Goal: Task Accomplishment & Management: Use online tool/utility

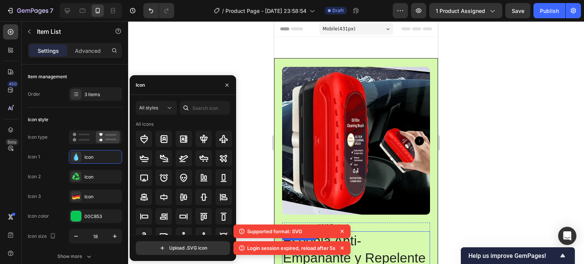
scroll to position [205, 0]
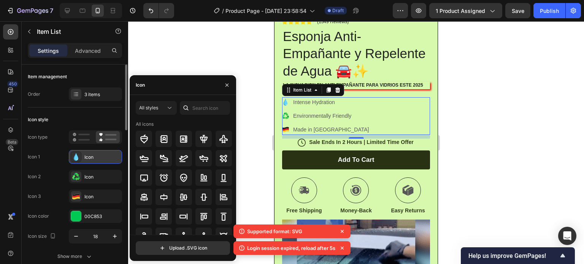
click at [107, 156] on div "Icon" at bounding box center [102, 157] width 36 height 7
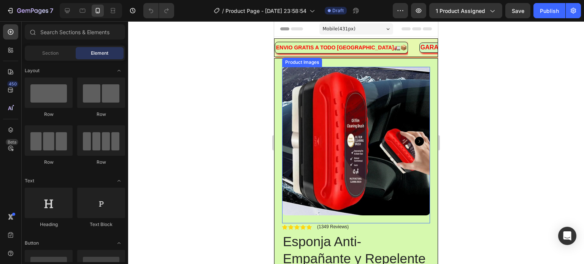
click at [379, 117] on img at bounding box center [356, 141] width 148 height 149
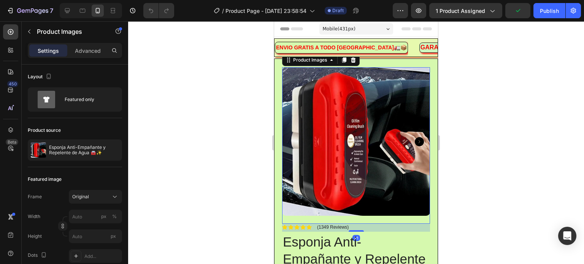
click at [375, 117] on img at bounding box center [356, 141] width 148 height 149
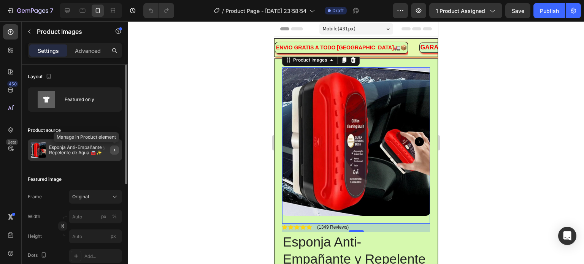
click at [116, 149] on icon "button" at bounding box center [114, 150] width 6 height 6
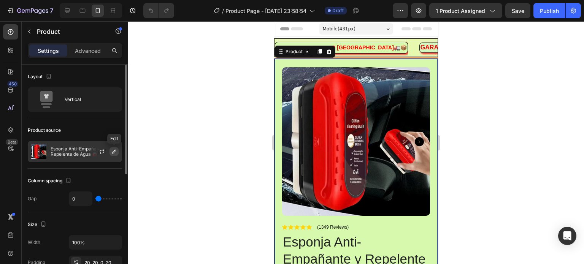
click at [114, 152] on icon "button" at bounding box center [114, 152] width 6 height 6
click at [113, 151] on icon "button" at bounding box center [114, 152] width 4 height 4
click at [38, 150] on img at bounding box center [38, 151] width 15 height 15
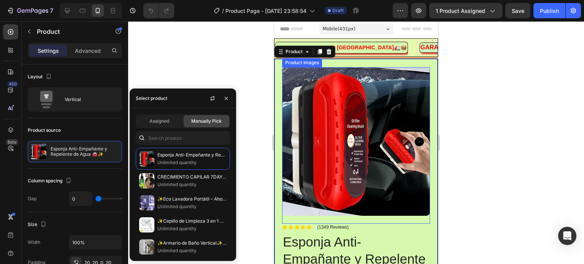
click at [487, 121] on div at bounding box center [356, 142] width 456 height 243
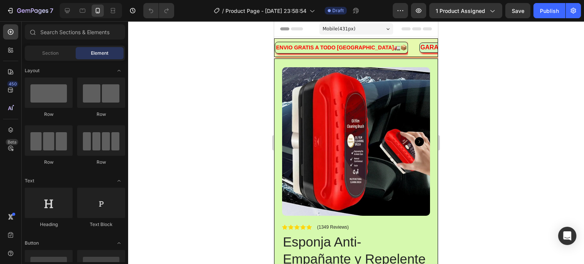
click at [519, 137] on div at bounding box center [356, 142] width 456 height 243
click at [369, 149] on img at bounding box center [356, 141] width 148 height 149
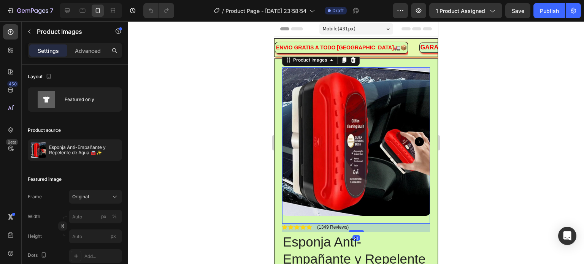
click at [369, 149] on img at bounding box center [356, 141] width 148 height 149
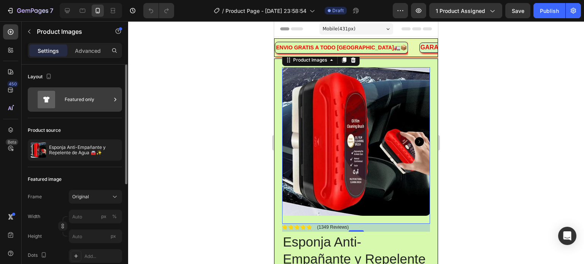
click at [48, 100] on icon at bounding box center [46, 100] width 6 height 6
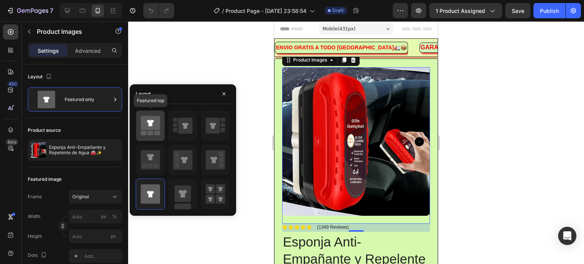
click at [151, 129] on icon at bounding box center [150, 123] width 19 height 14
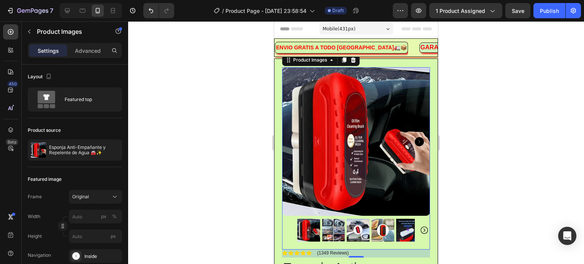
click at [523, 120] on div at bounding box center [356, 142] width 456 height 243
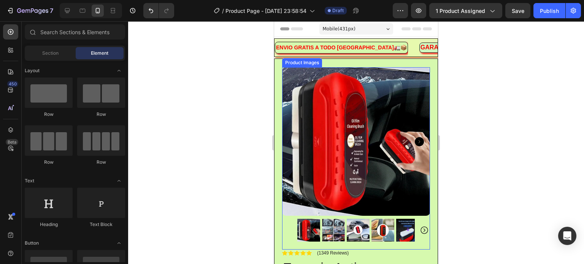
click at [312, 228] on img at bounding box center [308, 230] width 23 height 23
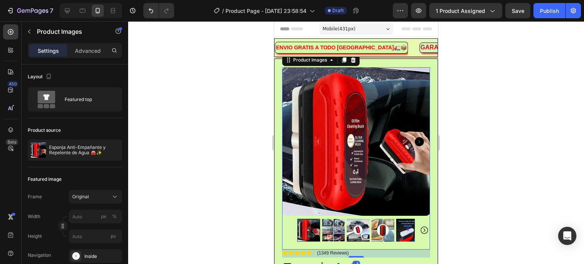
click at [415, 138] on icon "Carousel Next Arrow" at bounding box center [419, 141] width 9 height 9
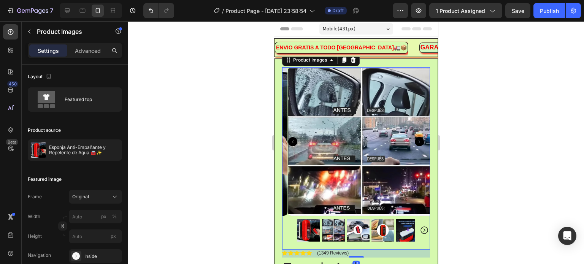
click at [415, 138] on icon "Carousel Next Arrow" at bounding box center [419, 141] width 9 height 9
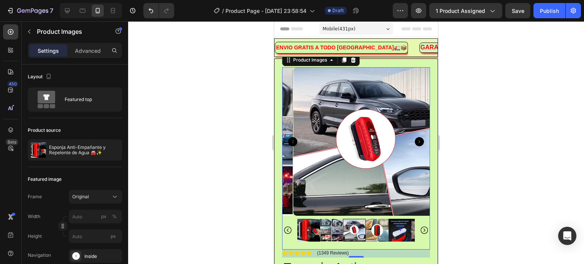
click at [415, 138] on icon "Carousel Next Arrow" at bounding box center [419, 141] width 9 height 9
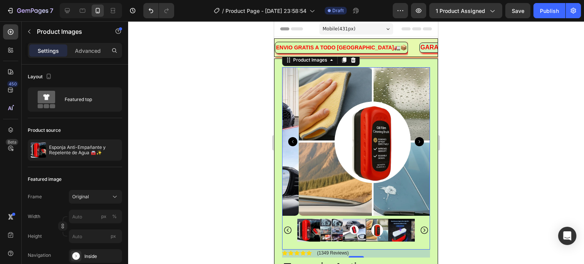
click at [415, 138] on icon "Carousel Next Arrow" at bounding box center [419, 141] width 9 height 9
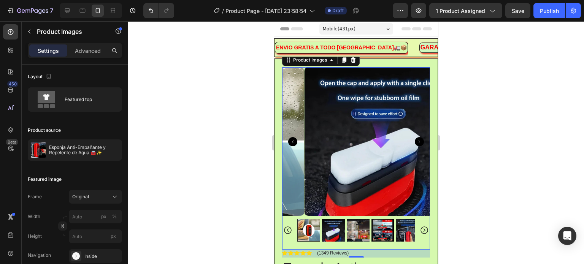
click at [415, 138] on icon "Carousel Next Arrow" at bounding box center [419, 141] width 9 height 9
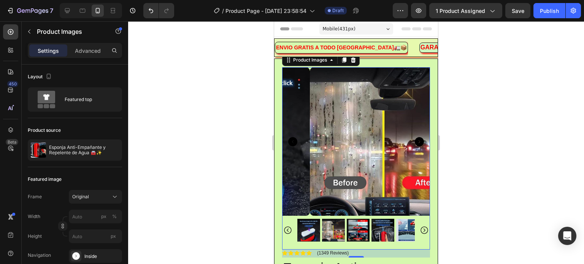
click at [415, 138] on icon "Carousel Next Arrow" at bounding box center [419, 141] width 9 height 9
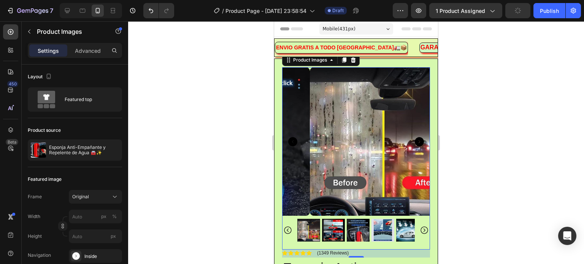
click at [415, 138] on icon "Carousel Next Arrow" at bounding box center [419, 141] width 9 height 9
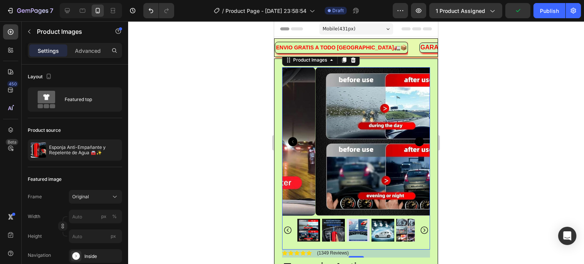
click at [415, 138] on icon "Carousel Next Arrow" at bounding box center [419, 141] width 9 height 9
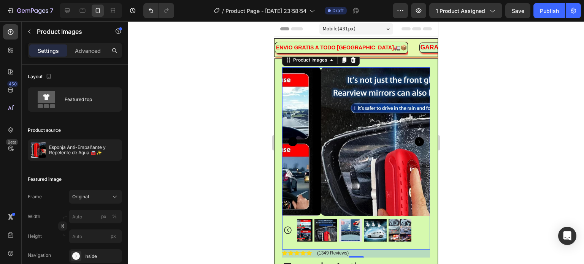
click at [415, 139] on icon "Carousel Next Arrow" at bounding box center [419, 141] width 9 height 9
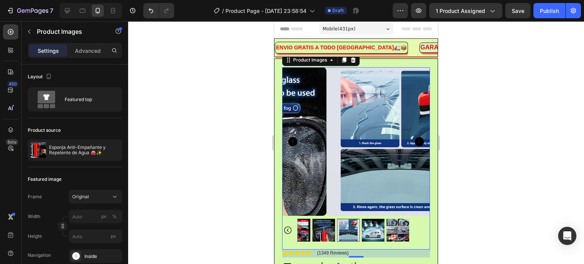
click at [290, 226] on icon "Carousel Back Arrow" at bounding box center [287, 230] width 9 height 9
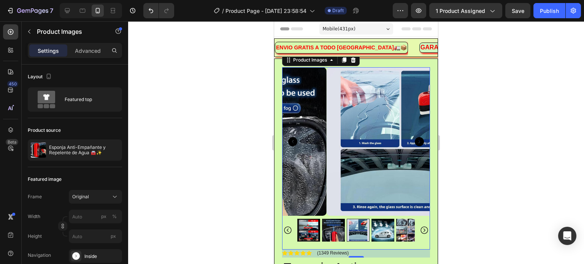
click at [290, 226] on icon "Carousel Back Arrow" at bounding box center [287, 230] width 9 height 9
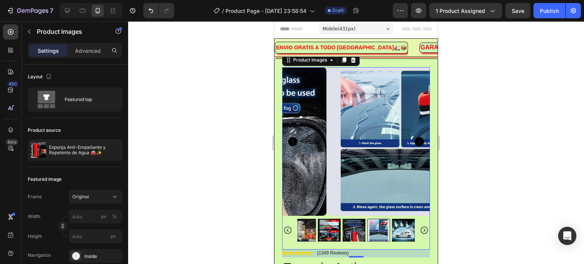
click at [290, 226] on icon "Carousel Back Arrow" at bounding box center [287, 230] width 9 height 9
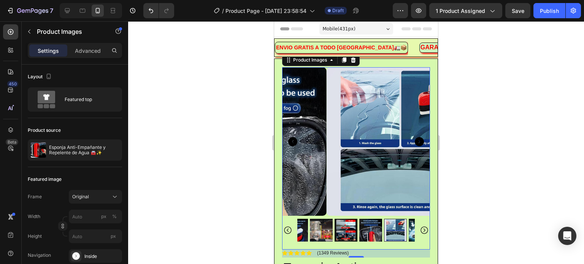
click at [290, 226] on icon "Carousel Back Arrow" at bounding box center [287, 230] width 9 height 9
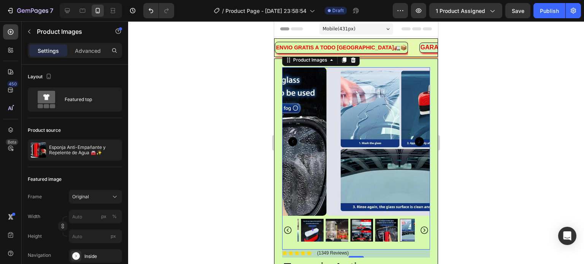
click at [290, 226] on icon "Carousel Back Arrow" at bounding box center [287, 230] width 9 height 9
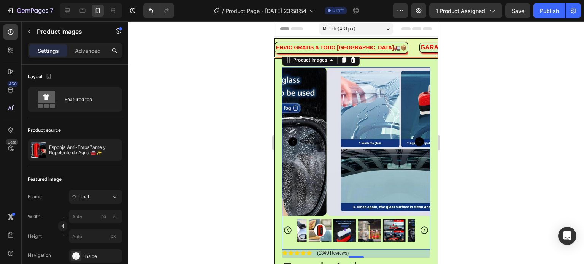
click at [290, 226] on icon "Carousel Back Arrow" at bounding box center [287, 230] width 9 height 9
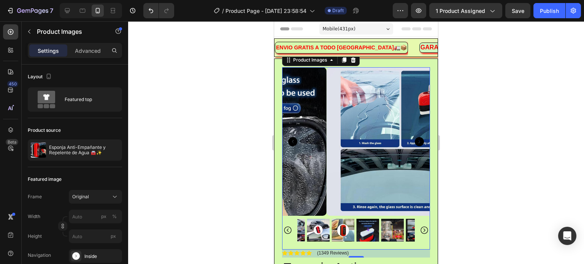
click at [290, 226] on icon "Carousel Back Arrow" at bounding box center [287, 230] width 9 height 9
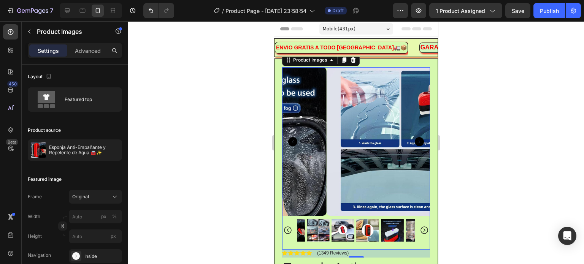
click at [290, 223] on div at bounding box center [356, 230] width 148 height 23
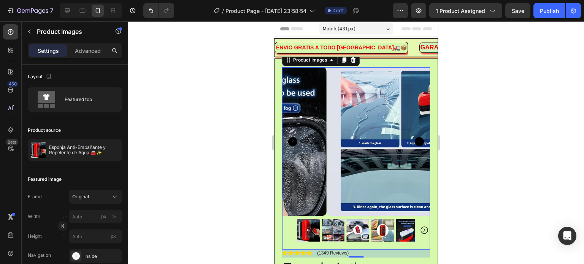
click at [290, 223] on div at bounding box center [356, 230] width 148 height 23
click at [486, 168] on div at bounding box center [356, 142] width 456 height 243
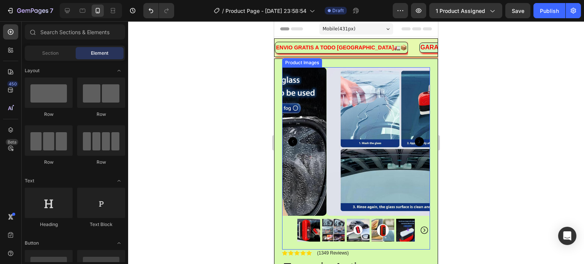
click at [303, 224] on img at bounding box center [308, 230] width 23 height 23
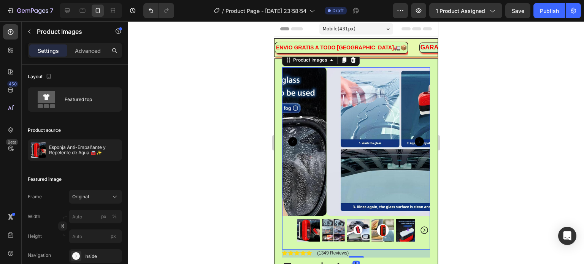
click at [314, 223] on img at bounding box center [308, 230] width 23 height 23
click at [293, 141] on icon "Carousel Back Arrow" at bounding box center [292, 141] width 9 height 9
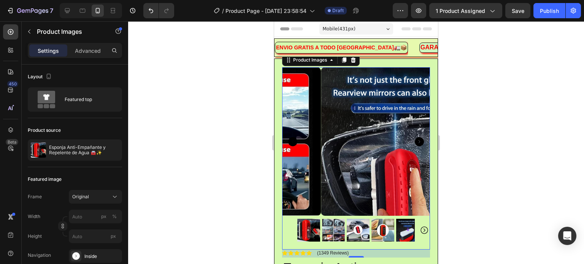
click at [294, 140] on icon "Carousel Back Arrow" at bounding box center [292, 141] width 9 height 9
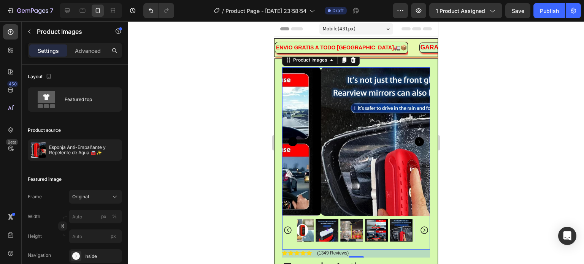
click at [294, 140] on icon "Carousel Back Arrow" at bounding box center [292, 141] width 9 height 9
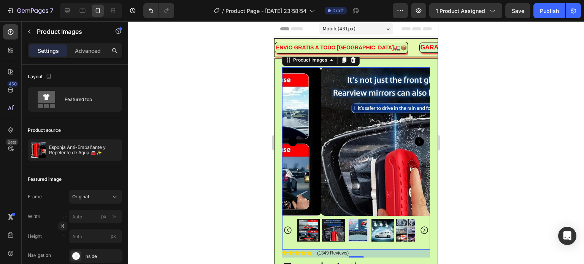
click at [293, 138] on icon "Carousel Back Arrow" at bounding box center [292, 141] width 9 height 9
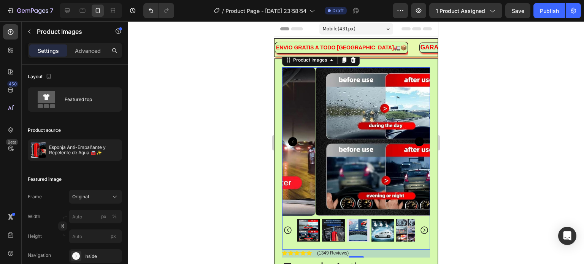
click at [293, 138] on icon "Carousel Back Arrow" at bounding box center [292, 141] width 9 height 9
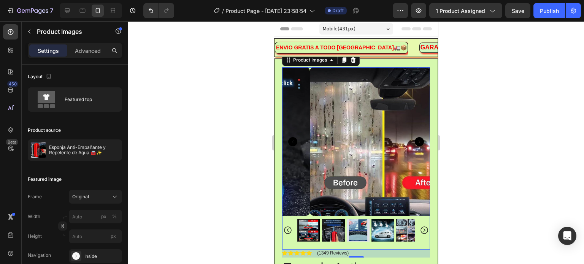
click at [293, 138] on icon "Carousel Back Arrow" at bounding box center [292, 141] width 9 height 9
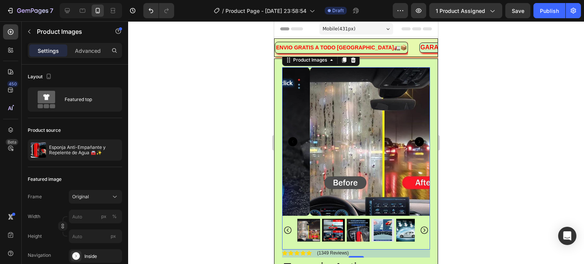
click at [292, 138] on icon "Carousel Back Arrow" at bounding box center [292, 141] width 9 height 9
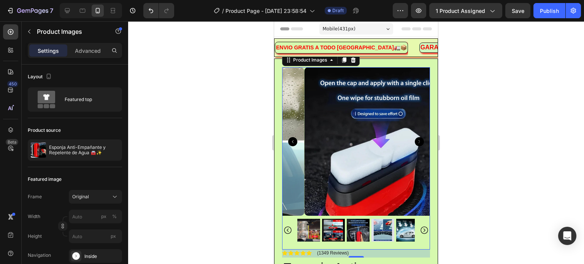
click at [292, 138] on icon "Carousel Back Arrow" at bounding box center [292, 141] width 9 height 9
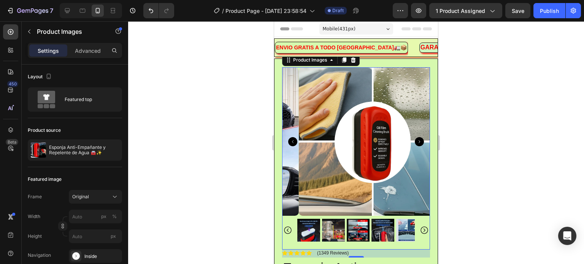
click at [293, 138] on icon "Carousel Back Arrow" at bounding box center [292, 141] width 9 height 9
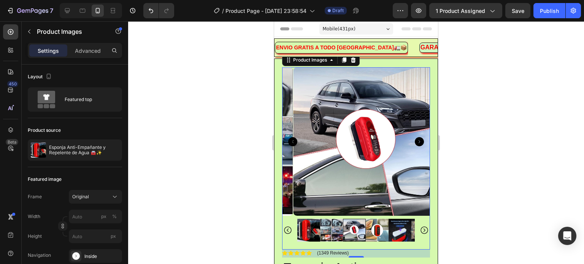
click at [293, 138] on icon "Carousel Back Arrow" at bounding box center [292, 141] width 9 height 9
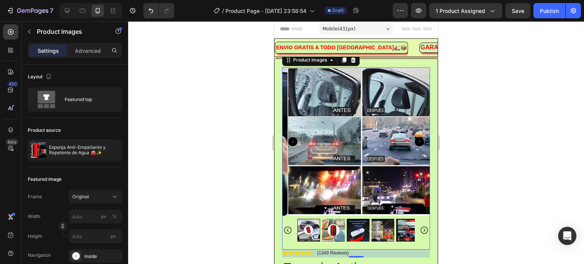
click at [295, 138] on icon "Carousel Back Arrow" at bounding box center [292, 141] width 9 height 9
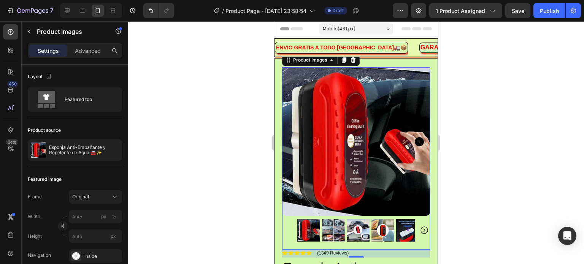
click at [516, 99] on div at bounding box center [356, 142] width 456 height 243
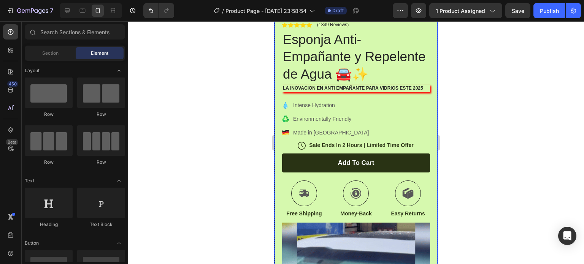
scroll to position [266, 0]
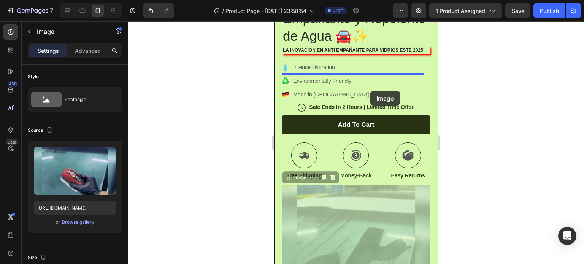
drag, startPoint x: 372, startPoint y: 216, endPoint x: 371, endPoint y: 91, distance: 124.8
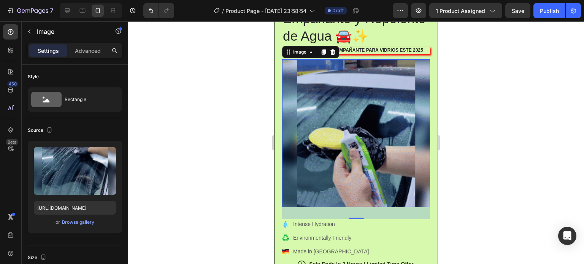
click at [457, 106] on div at bounding box center [356, 142] width 456 height 243
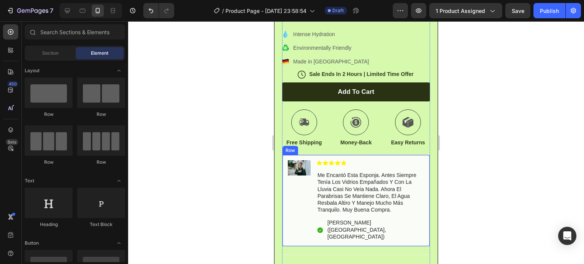
scroll to position [495, 0]
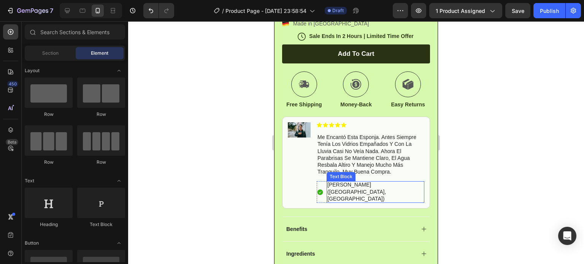
click at [334, 191] on p "[PERSON_NAME] ([GEOGRAPHIC_DATA], [GEOGRAPHIC_DATA])" at bounding box center [376, 191] width 96 height 21
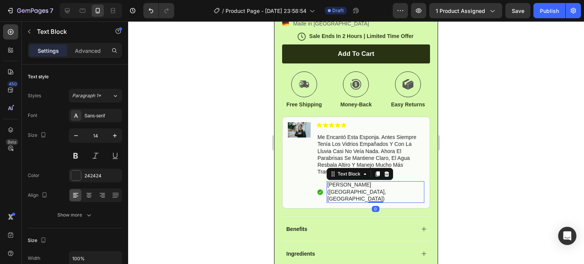
click at [330, 192] on p "[PERSON_NAME] ([GEOGRAPHIC_DATA], [GEOGRAPHIC_DATA])" at bounding box center [376, 191] width 96 height 21
click at [330, 191] on p "[PERSON_NAME] ([GEOGRAPHIC_DATA], [GEOGRAPHIC_DATA])" at bounding box center [376, 191] width 96 height 21
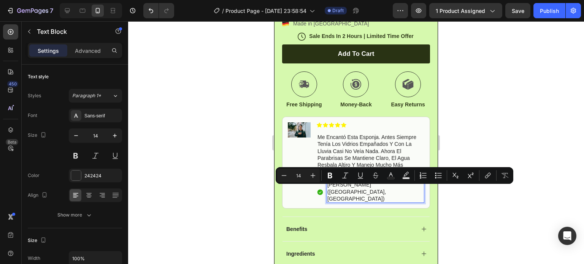
click at [353, 191] on p "[PERSON_NAME] ([GEOGRAPHIC_DATA], [GEOGRAPHIC_DATA])" at bounding box center [376, 191] width 96 height 21
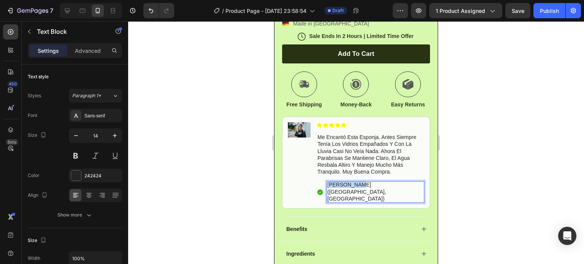
drag, startPoint x: 329, startPoint y: 191, endPoint x: 353, endPoint y: 186, distance: 24.8
click at [354, 186] on div "Icon Icon Icon Icon Icon Icon List me encantó esta esponja. antes siempre tenía…" at bounding box center [371, 162] width 108 height 81
click at [333, 193] on p "[PERSON_NAME] ([GEOGRAPHIC_DATA], [GEOGRAPHIC_DATA])" at bounding box center [376, 191] width 96 height 21
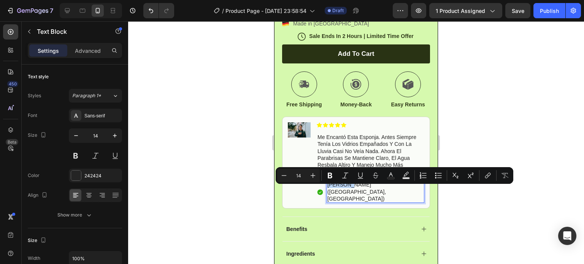
drag, startPoint x: 328, startPoint y: 190, endPoint x: 351, endPoint y: 190, distance: 23.2
click at [351, 190] on p "[PERSON_NAME] ([GEOGRAPHIC_DATA], [GEOGRAPHIC_DATA])" at bounding box center [376, 191] width 96 height 21
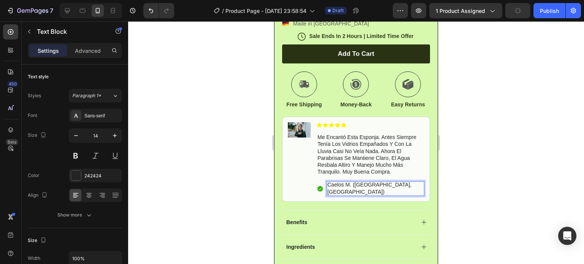
click at [361, 190] on p "Caelos M. ([GEOGRAPHIC_DATA], [GEOGRAPHIC_DATA])" at bounding box center [376, 188] width 96 height 14
click at [362, 190] on p "Caelos M. ([GEOGRAPHIC_DATA], [GEOGRAPHIC_DATA])" at bounding box center [376, 188] width 96 height 14
click at [353, 191] on p "Caelos M. ([GEOGRAPHIC_DATA], [GEOGRAPHIC_DATA])" at bounding box center [376, 188] width 96 height 14
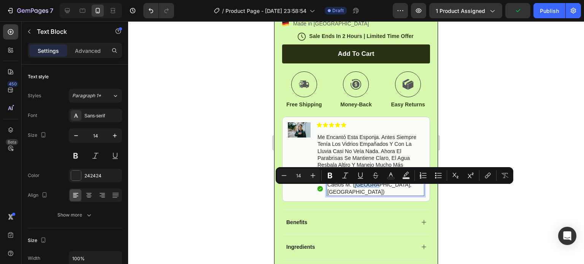
drag, startPoint x: 354, startPoint y: 191, endPoint x: 368, endPoint y: 215, distance: 28.3
click at [375, 189] on p "Caelos M. ([GEOGRAPHIC_DATA], [GEOGRAPHIC_DATA])" at bounding box center [376, 188] width 96 height 14
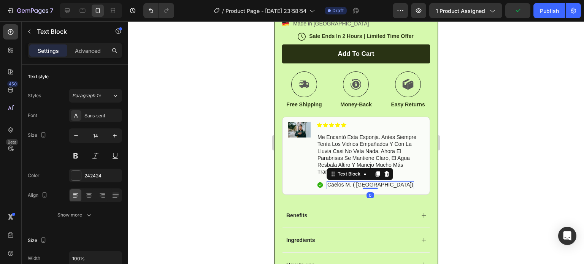
drag, startPoint x: 479, startPoint y: 118, endPoint x: 455, endPoint y: 137, distance: 29.5
click at [479, 118] on div at bounding box center [356, 142] width 456 height 243
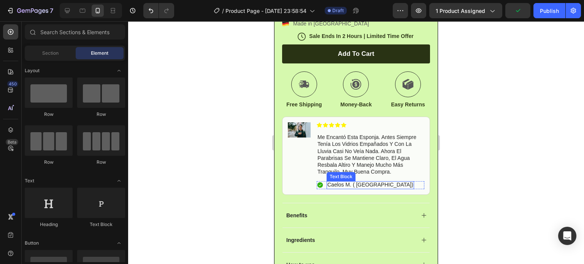
click at [331, 188] on p "Caelos M. ( [GEOGRAPHIC_DATA])" at bounding box center [371, 184] width 86 height 7
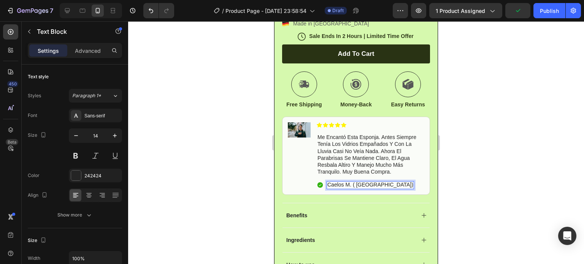
click at [336, 188] on p "Caelos M. ( [GEOGRAPHIC_DATA])" at bounding box center [371, 184] width 86 height 7
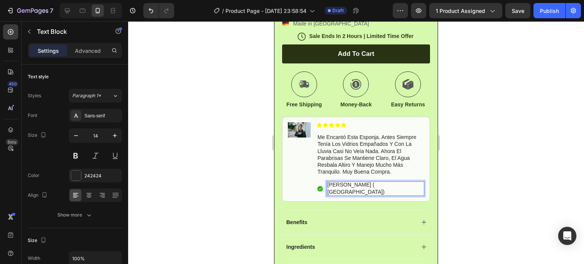
click at [487, 189] on div at bounding box center [356, 142] width 456 height 243
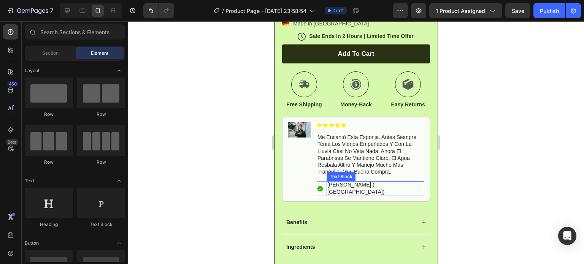
click at [358, 190] on p "[PERSON_NAME] ( [GEOGRAPHIC_DATA])" at bounding box center [376, 188] width 96 height 14
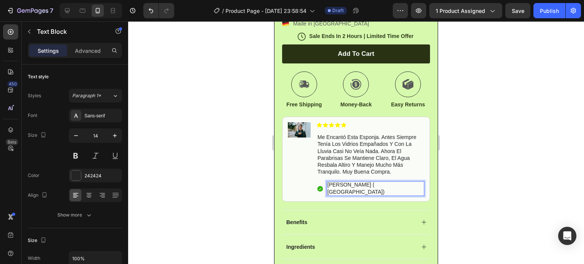
click at [355, 189] on p "[PERSON_NAME] ( [GEOGRAPHIC_DATA])" at bounding box center [376, 188] width 96 height 14
click at [403, 189] on p "[PERSON_NAME] ( Sabtiago, CgikeUSA)" at bounding box center [376, 188] width 96 height 14
click at [399, 210] on div "Benefits" at bounding box center [356, 222] width 147 height 25
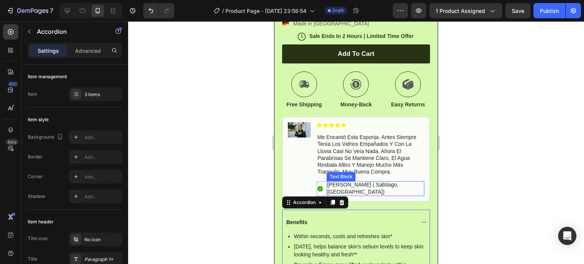
click at [362, 189] on p "[PERSON_NAME] ( Sabtiago, [GEOGRAPHIC_DATA])" at bounding box center [376, 188] width 96 height 14
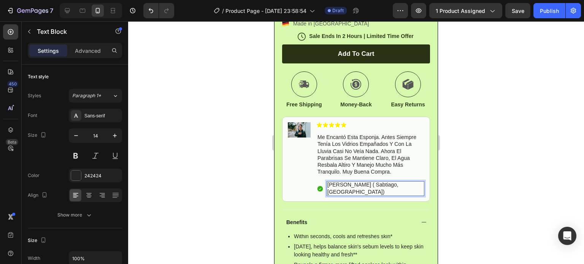
click at [364, 190] on p "[PERSON_NAME] ( Sabtiago, [GEOGRAPHIC_DATA])" at bounding box center [376, 188] width 96 height 14
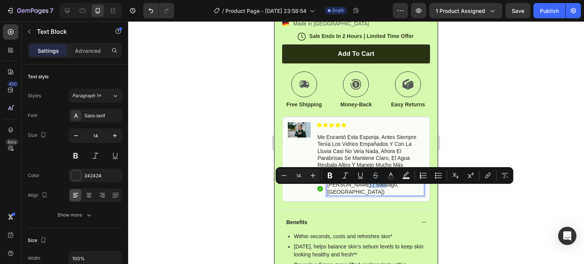
click at [365, 188] on p "[PERSON_NAME] ( Sabtiago, [GEOGRAPHIC_DATA])" at bounding box center [376, 188] width 96 height 14
click at [364, 191] on p "[PERSON_NAME] ( Sabtiago, [GEOGRAPHIC_DATA])" at bounding box center [376, 188] width 96 height 14
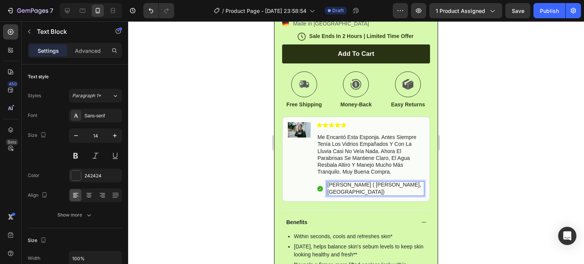
click at [450, 182] on div at bounding box center [356, 142] width 456 height 243
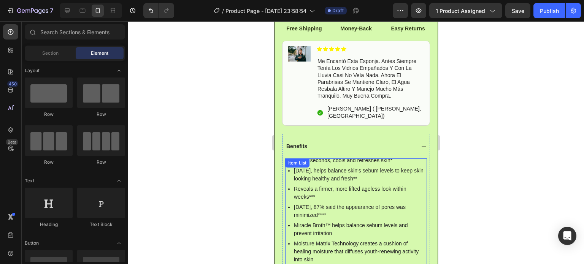
scroll to position [609, 0]
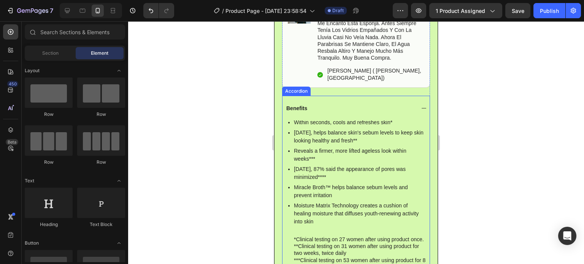
click at [421, 107] on icon at bounding box center [424, 108] width 6 height 6
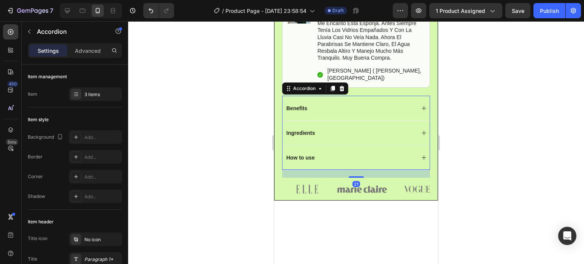
click at [420, 110] on div "Benefits" at bounding box center [356, 108] width 147 height 25
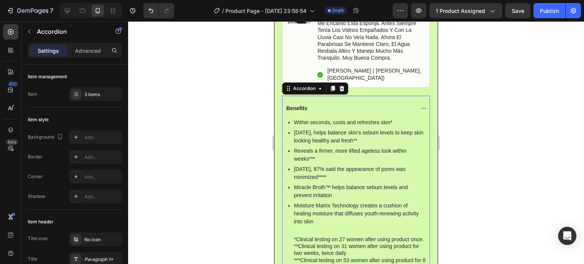
click at [421, 107] on icon at bounding box center [424, 108] width 6 height 6
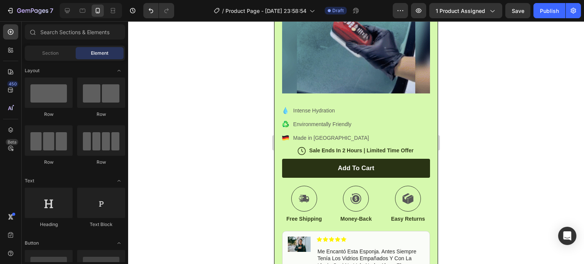
scroll to position [376, 0]
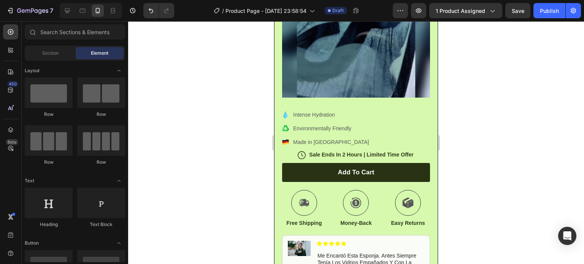
drag, startPoint x: 435, startPoint y: 83, endPoint x: 714, endPoint y: 88, distance: 278.9
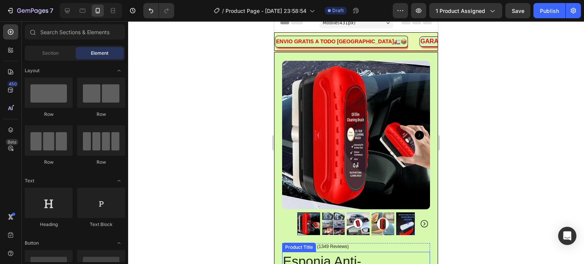
scroll to position [0, 0]
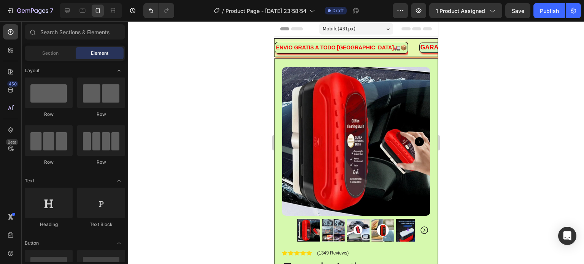
click at [475, 145] on div at bounding box center [356, 142] width 456 height 243
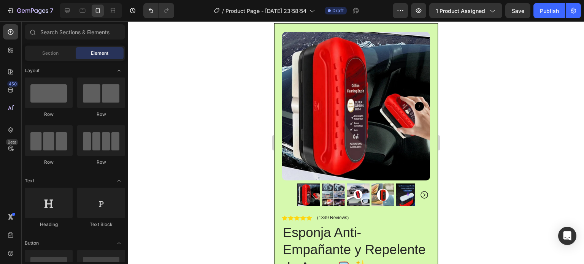
scroll to position [52, 0]
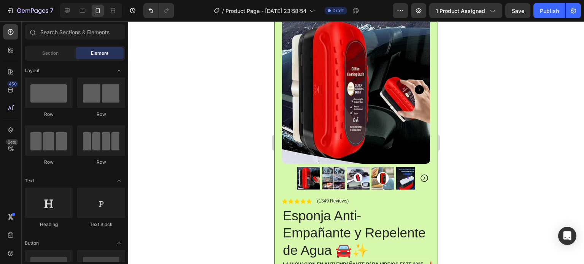
click at [455, 88] on div at bounding box center [356, 142] width 456 height 243
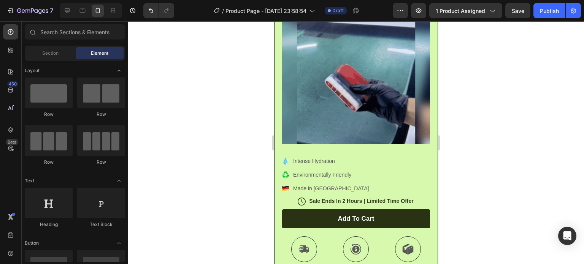
scroll to position [359, 0]
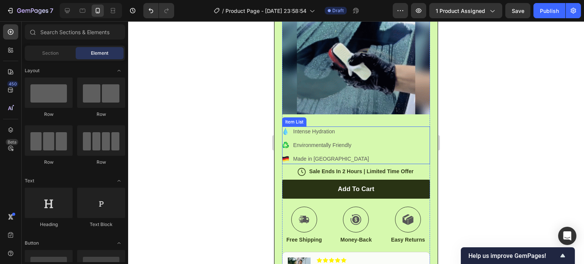
click at [297, 136] on p "Intense Hydration" at bounding box center [331, 132] width 76 height 8
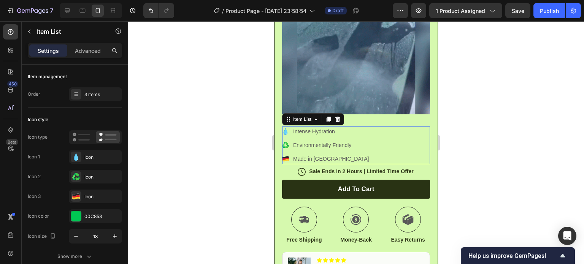
click at [297, 136] on p "Intense Hydration" at bounding box center [331, 132] width 76 height 8
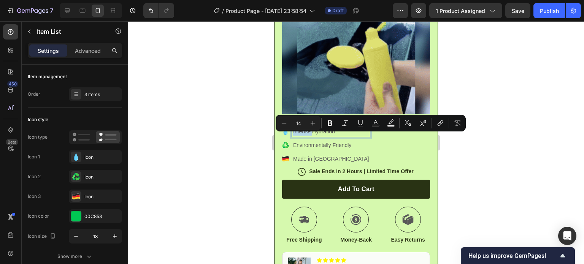
click at [297, 136] on p "Intense Hydration" at bounding box center [331, 132] width 76 height 8
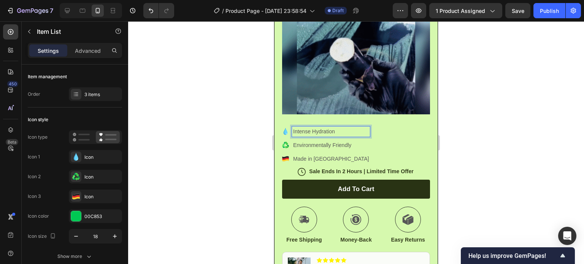
click at [343, 135] on p "Intense Hydration" at bounding box center [331, 132] width 76 height 8
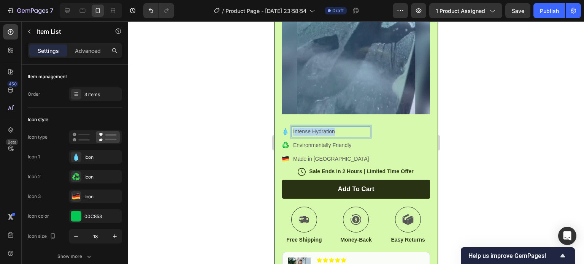
drag, startPoint x: 342, startPoint y: 138, endPoint x: 293, endPoint y: 139, distance: 49.5
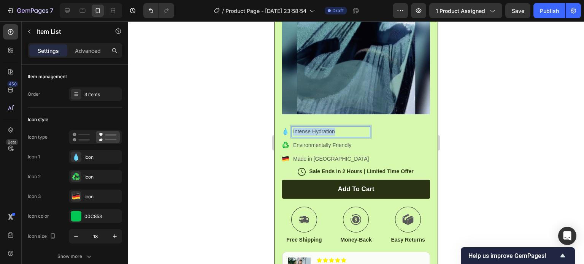
click at [293, 136] on p "Intense Hydration" at bounding box center [331, 132] width 76 height 8
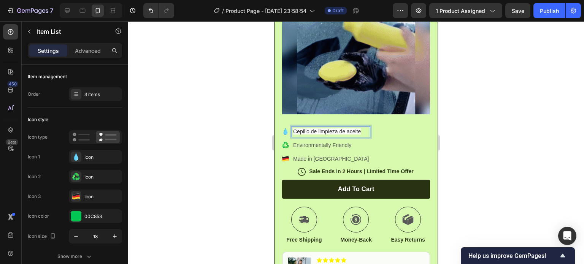
click at [382, 135] on div "‎Cepillo de limpieza de aceite Environmentally Friendly Made in [GEOGRAPHIC_DAT…" at bounding box center [356, 146] width 148 height 38
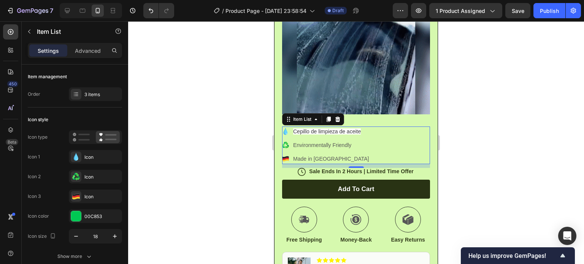
click at [355, 135] on span "‎Cepillo de limpieza de aceite" at bounding box center [327, 132] width 68 height 6
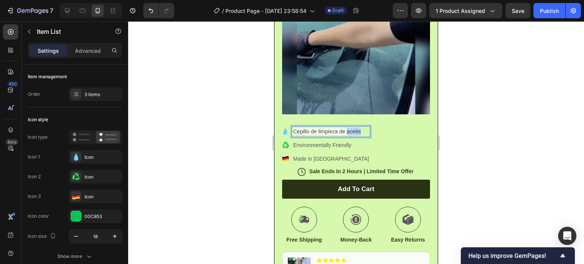
click at [355, 135] on span "‎Cepillo de limpieza de aceite" at bounding box center [327, 132] width 68 height 6
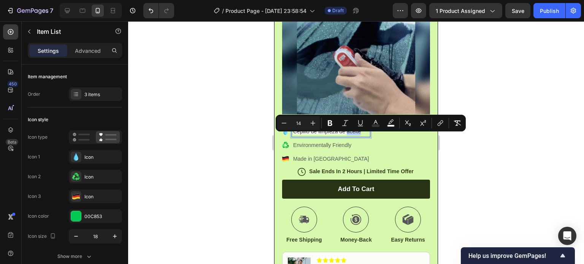
click at [358, 135] on span "‎Cepillo de limpieza de aceite" at bounding box center [327, 132] width 68 height 6
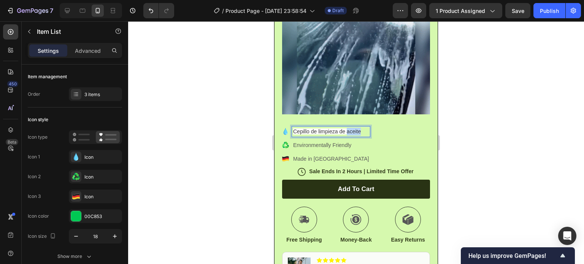
click at [358, 135] on span "‎Cepillo de limpieza de aceite" at bounding box center [327, 132] width 68 height 6
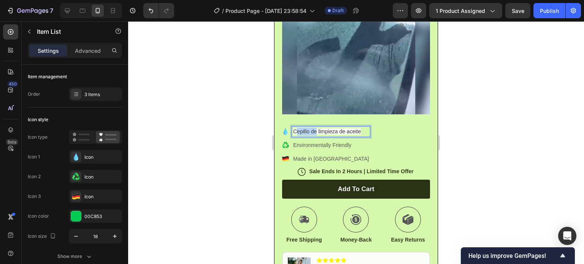
drag, startPoint x: 295, startPoint y: 140, endPoint x: 302, endPoint y: 142, distance: 6.9
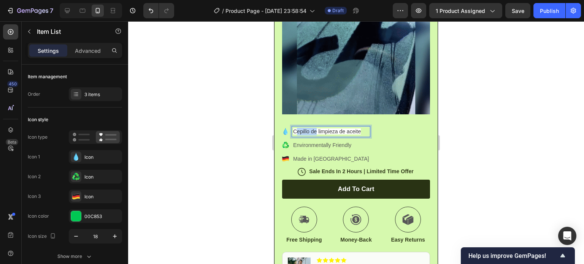
click at [312, 135] on span "‎Cepillo de limpieza de aceite" at bounding box center [327, 132] width 68 height 6
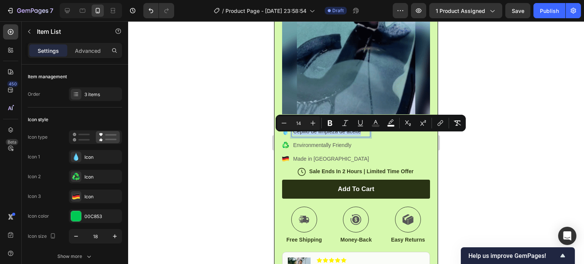
drag, startPoint x: 294, startPoint y: 138, endPoint x: 360, endPoint y: 139, distance: 66.6
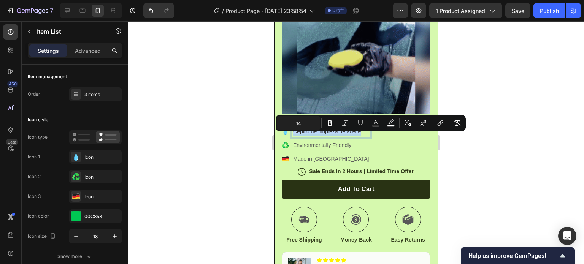
click at [360, 135] on span "‎Cepillo de limpieza de aceite" at bounding box center [327, 132] width 68 height 6
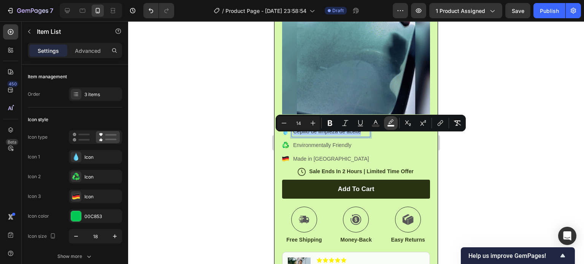
click at [390, 122] on icon "Editor contextual toolbar" at bounding box center [391, 123] width 8 height 8
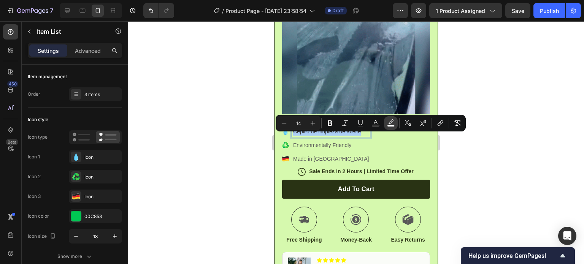
type input "FFFFFF"
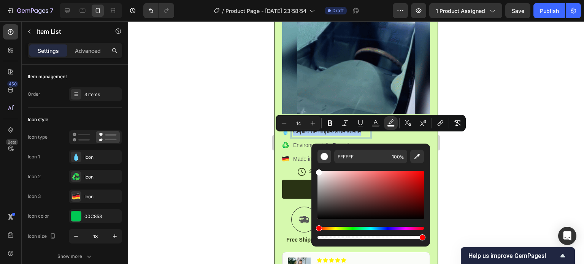
click at [321, 157] on button "Editor contextual toolbar" at bounding box center [325, 157] width 14 height 14
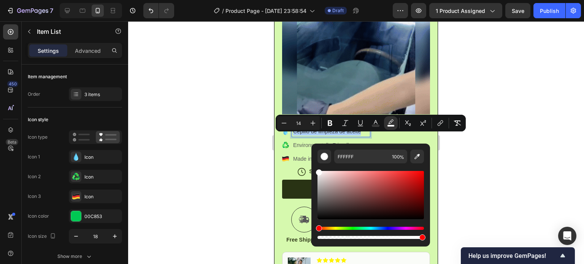
drag, startPoint x: 324, startPoint y: 156, endPoint x: 322, endPoint y: 166, distance: 9.8
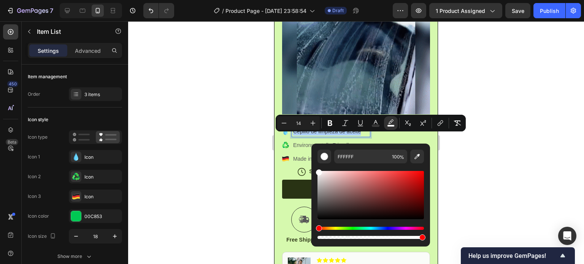
click at [325, 156] on div "Editor contextual toolbar" at bounding box center [325, 157] width 8 height 8
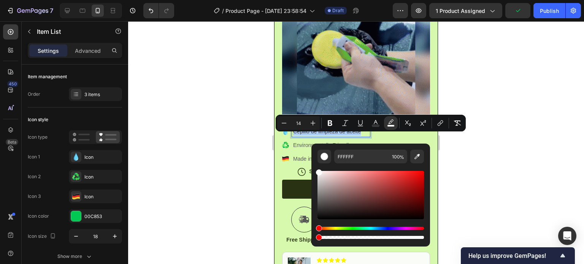
drag, startPoint x: 419, startPoint y: 237, endPoint x: 316, endPoint y: 247, distance: 103.5
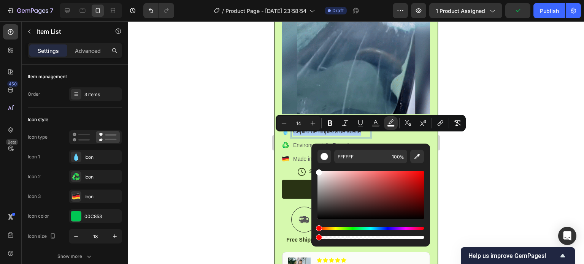
click at [316, 247] on div "FFFFFF 100 %" at bounding box center [371, 195] width 119 height 103
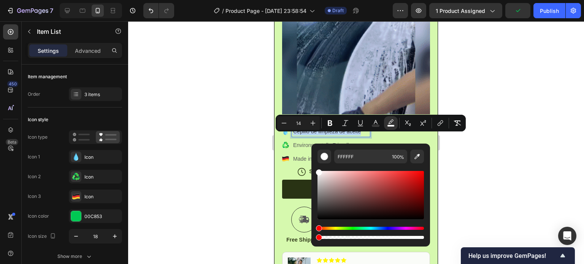
type input "0"
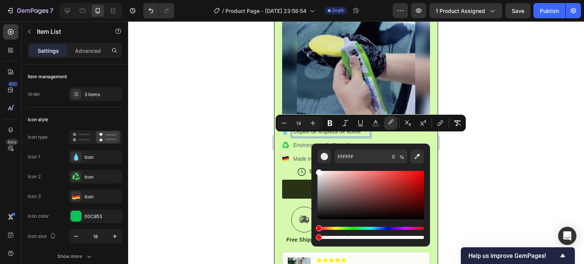
click at [492, 167] on div at bounding box center [356, 142] width 456 height 243
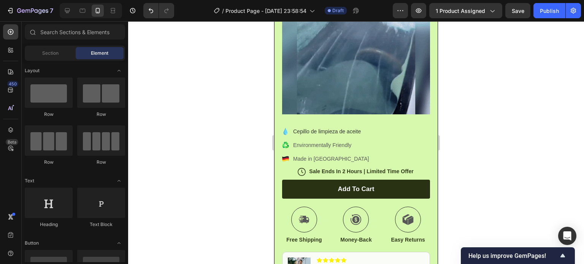
click at [499, 173] on div at bounding box center [356, 142] width 456 height 243
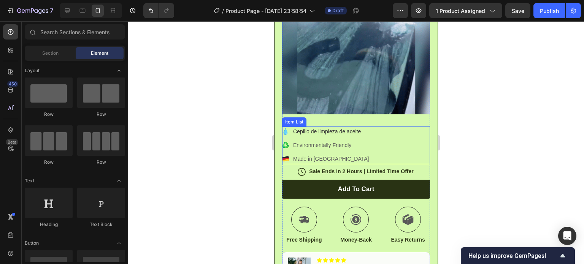
click at [339, 136] on p "‎ Cepillo de limpieza de aceite" at bounding box center [331, 132] width 76 height 8
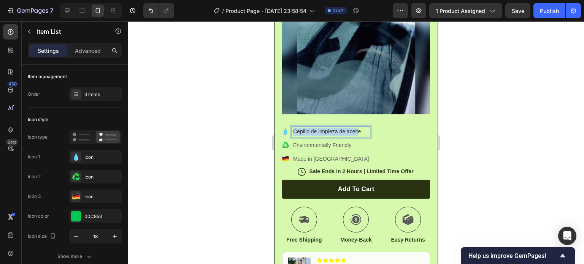
drag, startPoint x: 294, startPoint y: 137, endPoint x: 360, endPoint y: 139, distance: 66.2
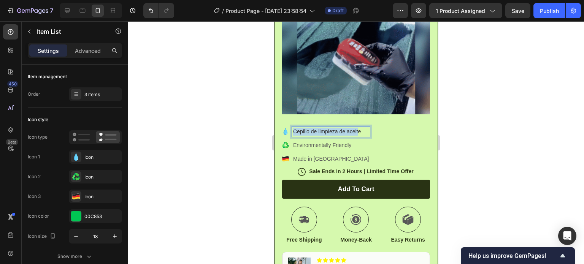
click at [360, 135] on span "Cepillo de limpieza de aceite" at bounding box center [327, 132] width 68 height 6
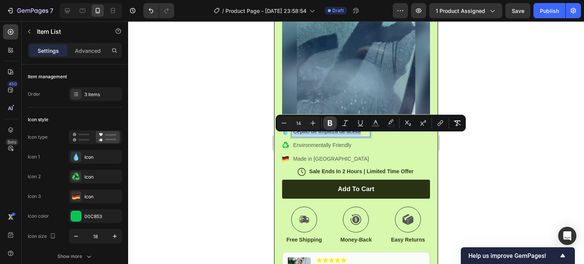
drag, startPoint x: 329, startPoint y: 123, endPoint x: 84, endPoint y: 134, distance: 245.2
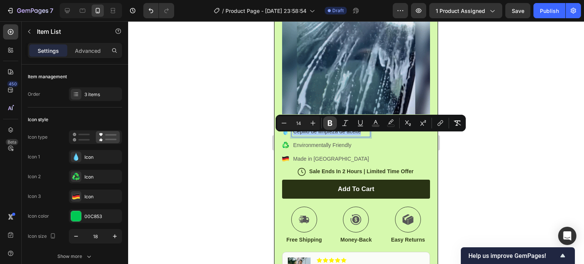
click at [329, 123] on icon "Editor contextual toolbar" at bounding box center [330, 124] width 5 height 6
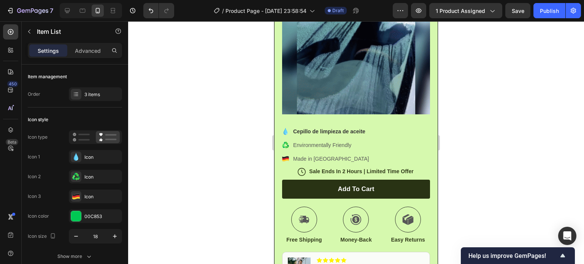
click at [503, 146] on div at bounding box center [356, 142] width 456 height 243
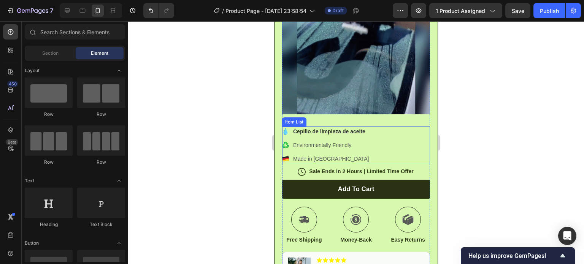
click at [285, 135] on icon at bounding box center [286, 131] width 4 height 7
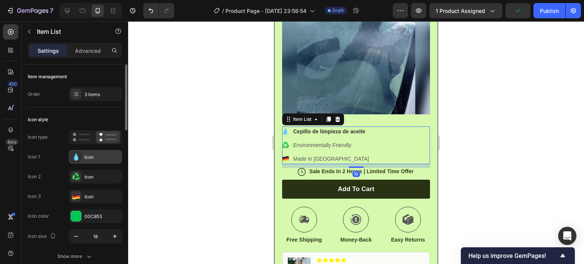
click at [73, 160] on icon at bounding box center [76, 157] width 8 height 8
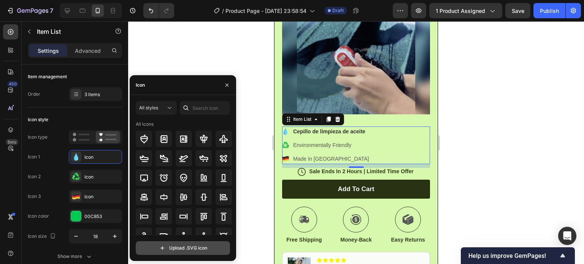
click at [163, 248] on input "file" at bounding box center [183, 248] width 94 height 13
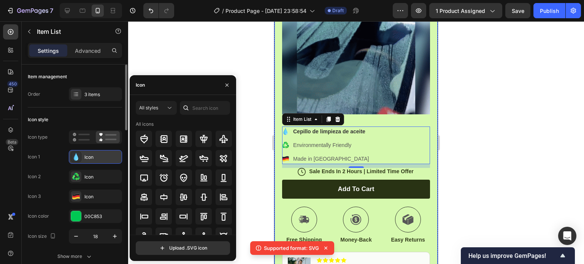
click at [72, 157] on icon at bounding box center [76, 157] width 8 height 8
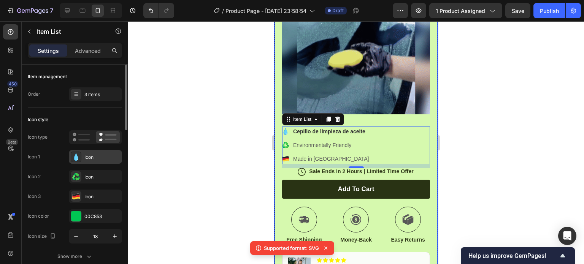
click at [76, 160] on icon at bounding box center [76, 157] width 5 height 8
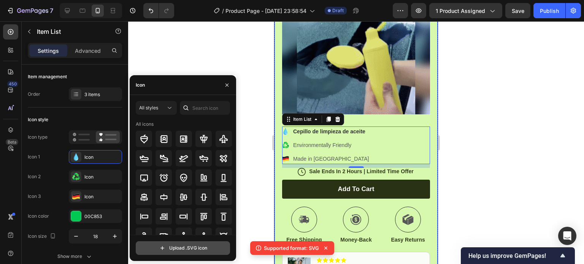
click at [164, 250] on input "file" at bounding box center [183, 248] width 94 height 13
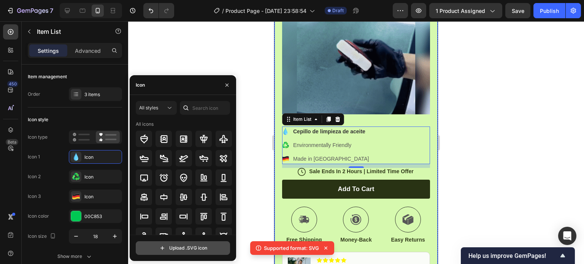
type input "C:\fakepath\cepillar_df7sfhf7b1nf.svg"
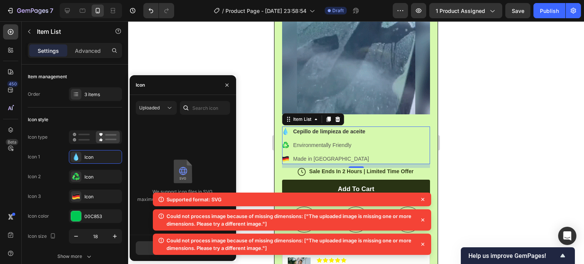
click at [164, 157] on div "We support icon files in SVG, maximum 100KB for optimal performance." at bounding box center [183, 181] width 107 height 121
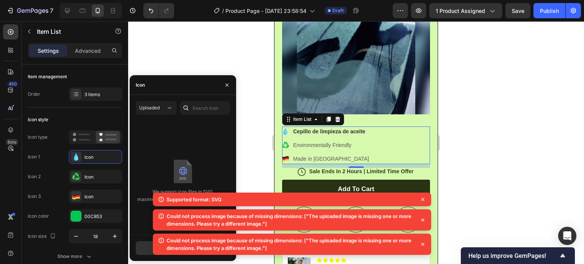
click at [423, 200] on icon at bounding box center [423, 200] width 8 height 8
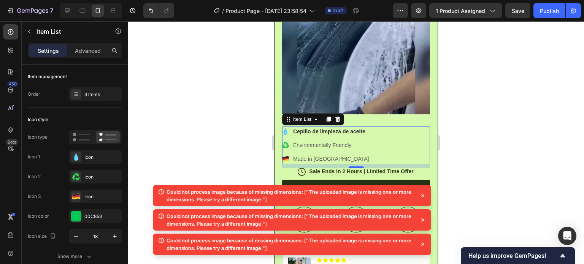
click at [421, 196] on icon at bounding box center [423, 196] width 8 height 8
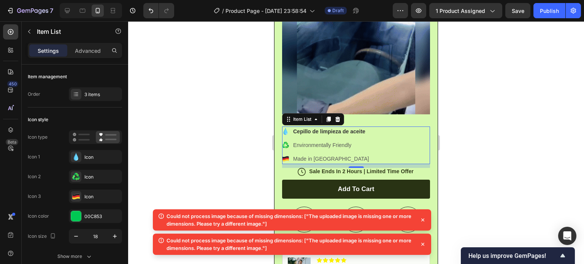
click at [420, 217] on icon at bounding box center [423, 220] width 8 height 8
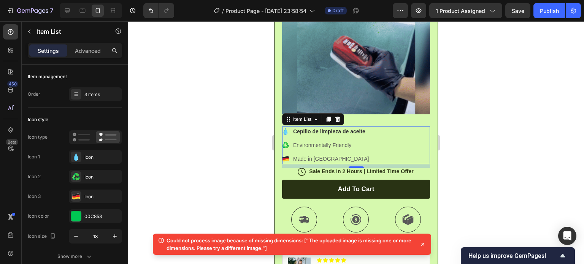
click at [421, 243] on icon at bounding box center [423, 245] width 8 height 8
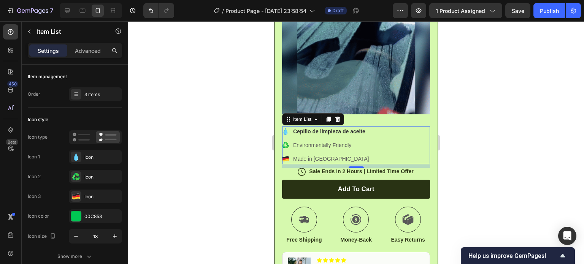
click at [286, 135] on icon at bounding box center [286, 131] width 4 height 7
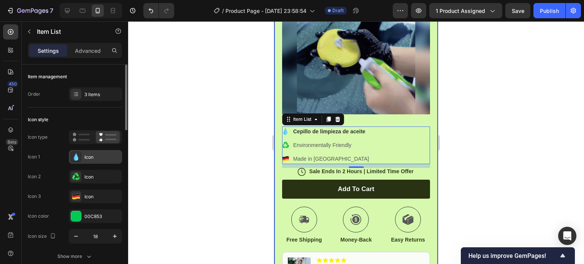
click at [72, 158] on div at bounding box center [76, 157] width 11 height 11
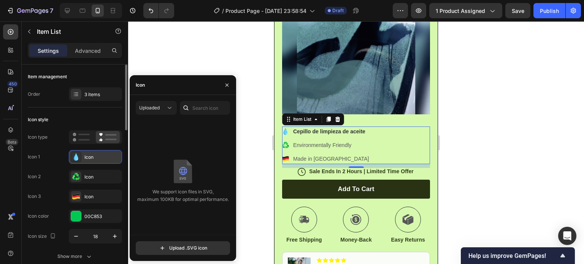
click at [77, 159] on icon at bounding box center [76, 157] width 5 height 8
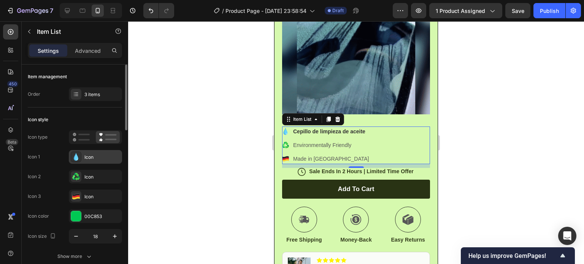
click at [78, 159] on icon at bounding box center [76, 157] width 8 height 8
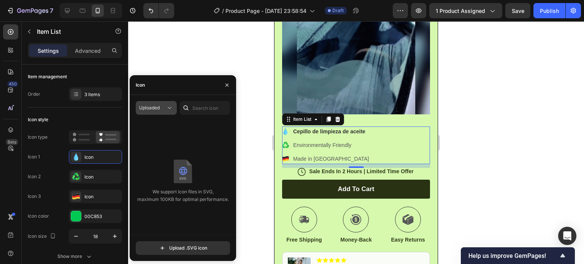
click at [169, 110] on icon at bounding box center [170, 108] width 8 height 8
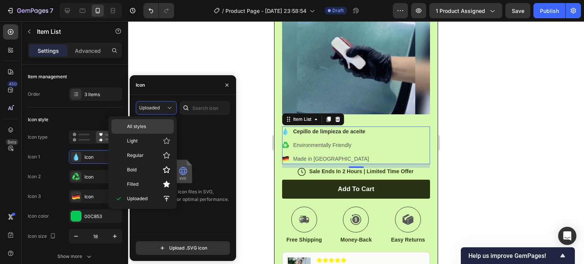
click at [145, 127] on span "All styles" at bounding box center [136, 126] width 19 height 7
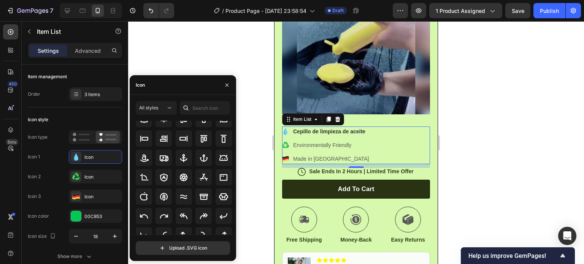
scroll to position [84, 0]
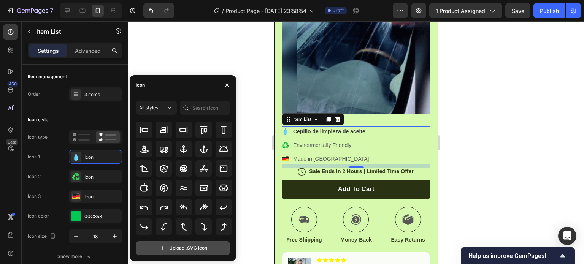
click at [166, 250] on input "file" at bounding box center [183, 248] width 94 height 13
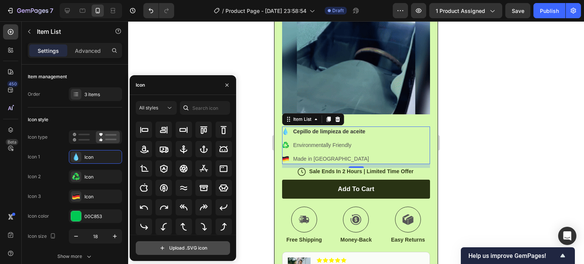
click at [172, 250] on input "file" at bounding box center [183, 248] width 94 height 13
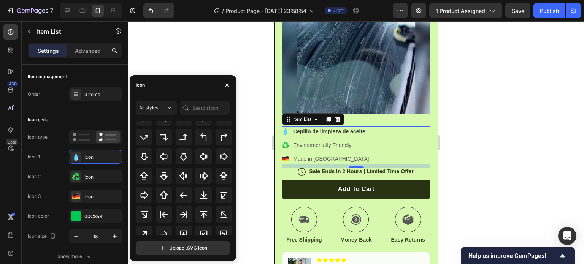
scroll to position [247, 0]
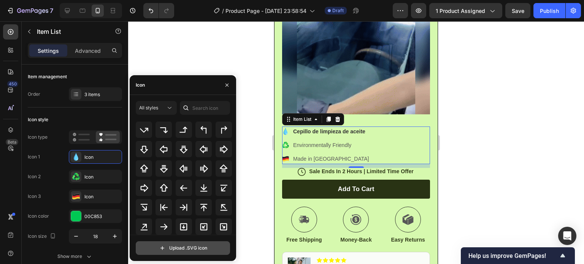
click at [167, 248] on input "file" at bounding box center [183, 248] width 94 height 13
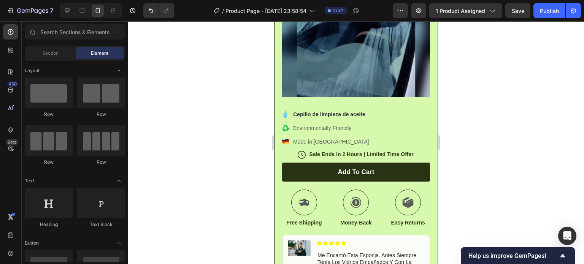
scroll to position [449, 0]
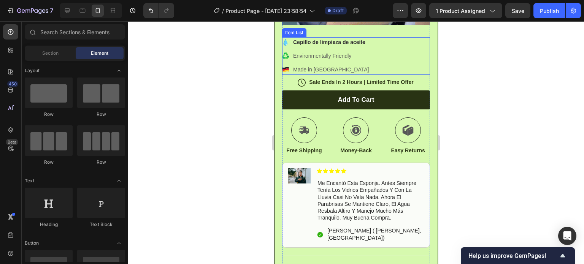
click at [286, 49] on div "‎ Cepillo de limpieza de aceite Environmentally Friendly Made in [GEOGRAPHIC_DA…" at bounding box center [356, 56] width 148 height 38
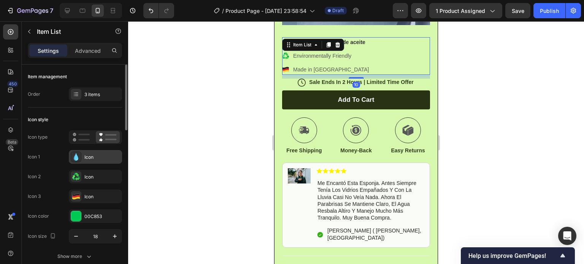
click at [75, 159] on icon at bounding box center [75, 157] width 3 height 8
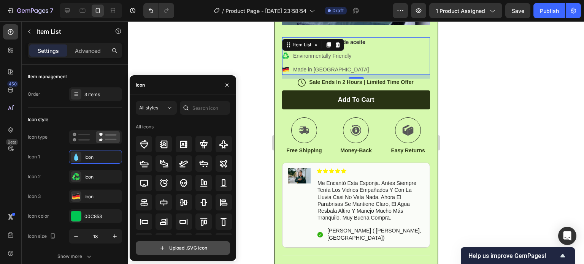
click at [149, 248] on input "file" at bounding box center [183, 248] width 94 height 13
type input "C:\fakepath\cepillar_df7sfhf7b1nf.svg"
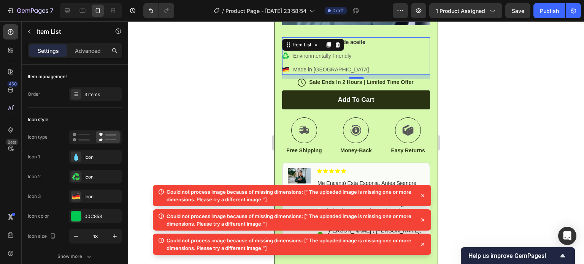
click at [423, 197] on icon at bounding box center [423, 196] width 8 height 8
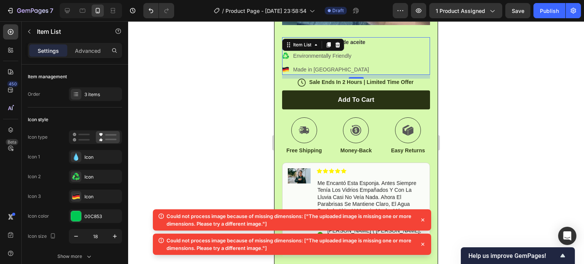
click at [423, 223] on icon at bounding box center [423, 220] width 8 height 8
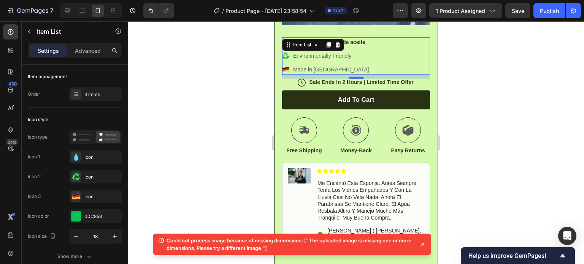
click at [422, 242] on icon at bounding box center [423, 245] width 8 height 8
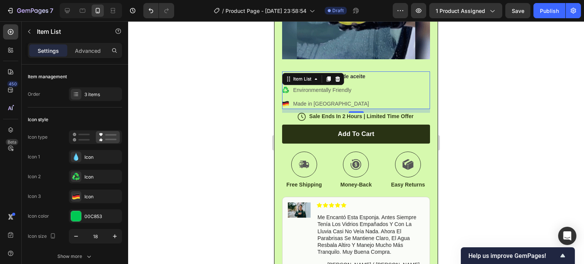
scroll to position [410, 0]
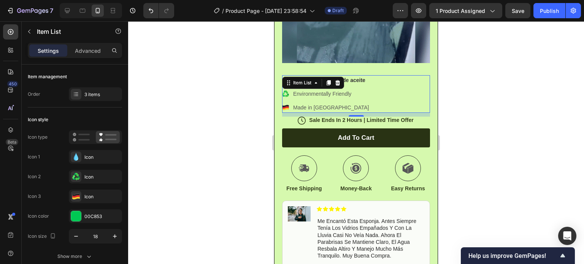
drag, startPoint x: 476, startPoint y: 87, endPoint x: 472, endPoint y: 93, distance: 6.3
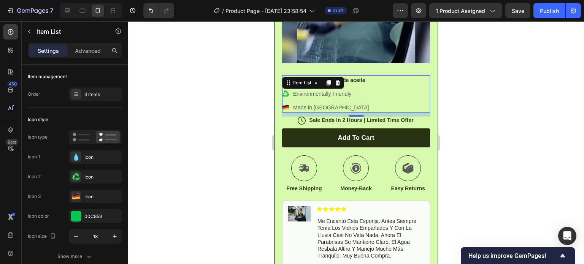
click at [476, 88] on div at bounding box center [356, 142] width 456 height 243
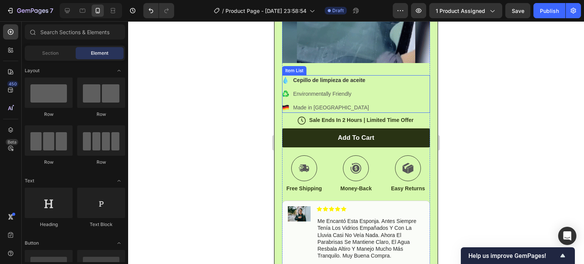
click at [284, 84] on icon at bounding box center [285, 80] width 3 height 7
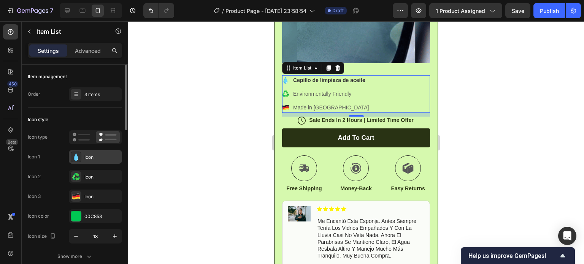
click at [74, 157] on icon at bounding box center [76, 157] width 8 height 8
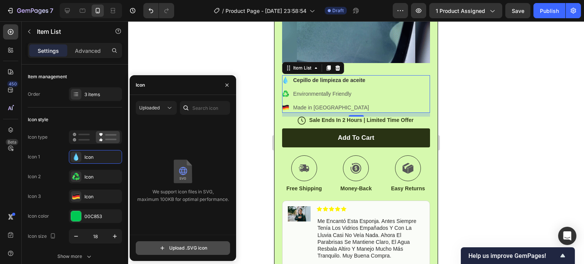
click at [157, 247] on input "file" at bounding box center [183, 248] width 94 height 13
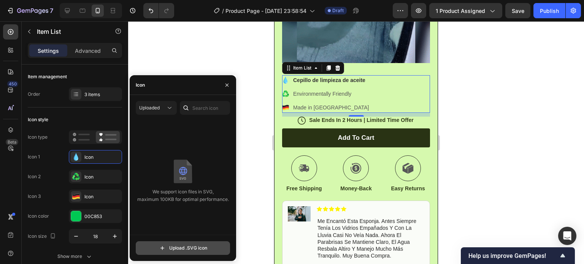
type input "C:\fakepath\cepillar_3lio5nltwx8l.svg"
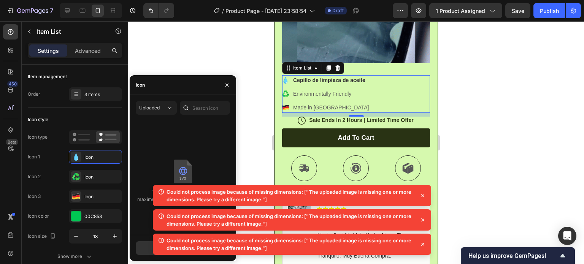
click at [422, 195] on icon at bounding box center [423, 195] width 3 height 3
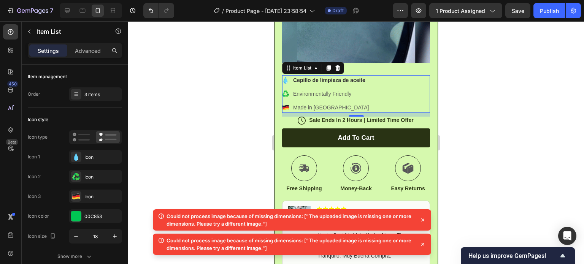
click at [423, 220] on icon at bounding box center [423, 220] width 3 height 3
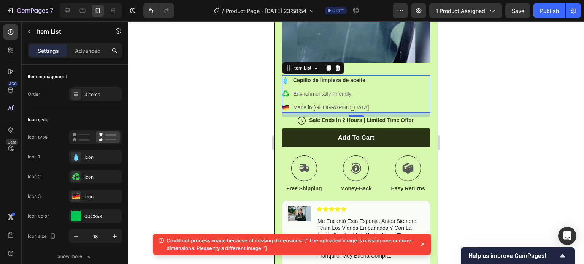
click at [422, 248] on icon at bounding box center [423, 245] width 8 height 8
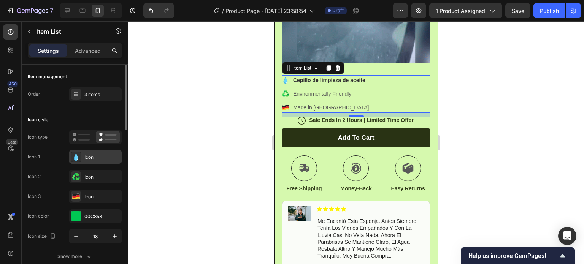
click at [103, 163] on div "Icon" at bounding box center [95, 157] width 53 height 14
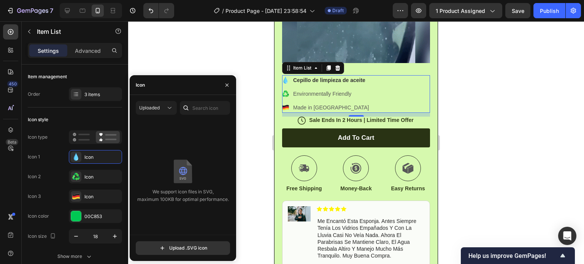
click at [530, 95] on div at bounding box center [356, 142] width 456 height 243
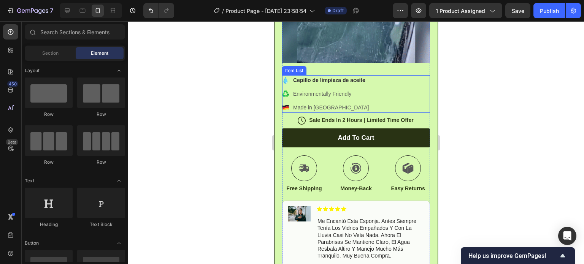
click at [320, 83] on strong "Cepillo de limpieza de aceite" at bounding box center [329, 80] width 72 height 6
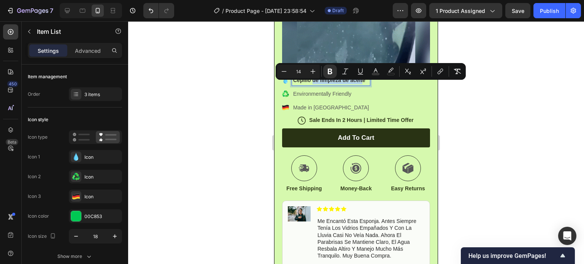
drag, startPoint x: 312, startPoint y: 86, endPoint x: 364, endPoint y: 88, distance: 51.4
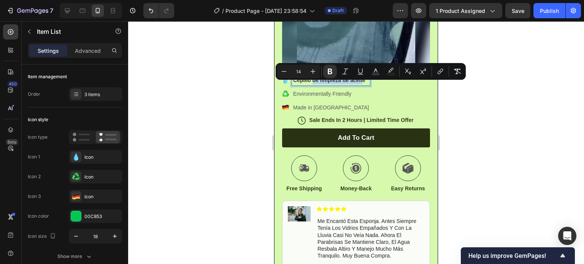
click at [364, 83] on strong "Cepillo de limpieza de aceite" at bounding box center [329, 80] width 72 height 6
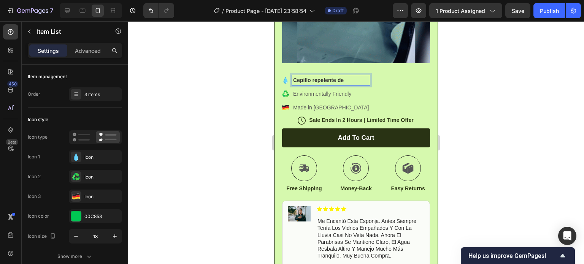
click at [344, 84] on p "‎ Cepillo repelente de" at bounding box center [331, 80] width 76 height 8
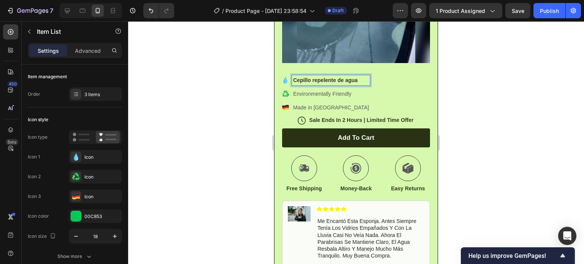
click at [345, 98] on p "Environmentally Friendly" at bounding box center [331, 94] width 76 height 8
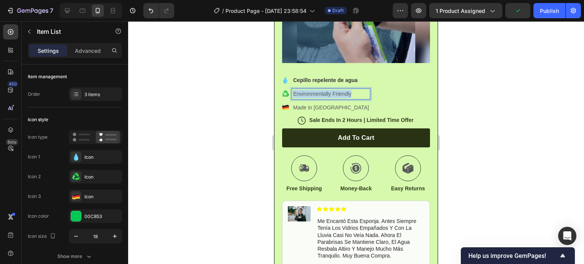
drag, startPoint x: 292, startPoint y: 101, endPoint x: 347, endPoint y: 100, distance: 55.2
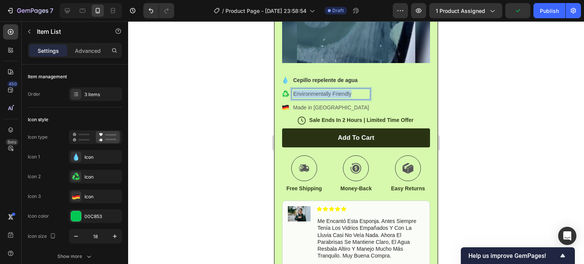
click at [352, 99] on div "Environmentally Friendly" at bounding box center [331, 94] width 78 height 10
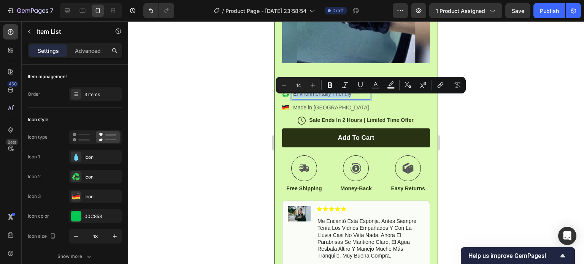
copy p "Environmentally Friendly"
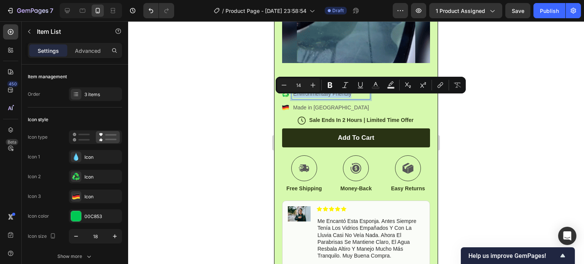
click at [303, 98] on p "Environmentally Friendly" at bounding box center [331, 94] width 76 height 8
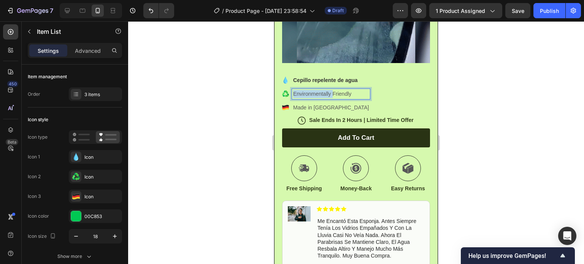
click at [303, 98] on p "Environmentally Friendly" at bounding box center [331, 94] width 76 height 8
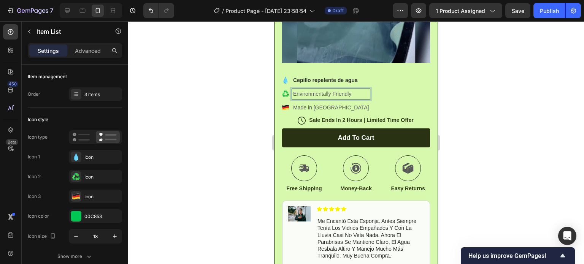
drag, startPoint x: 293, startPoint y: 99, endPoint x: 353, endPoint y: 100, distance: 60.1
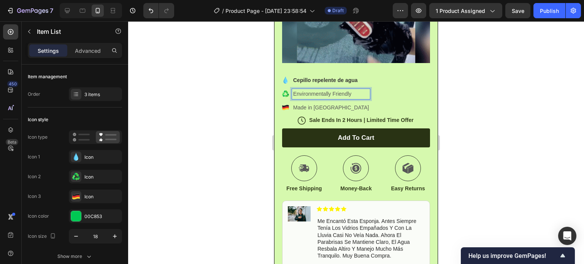
click at [353, 99] on div "Environmentally Friendly" at bounding box center [331, 94] width 78 height 10
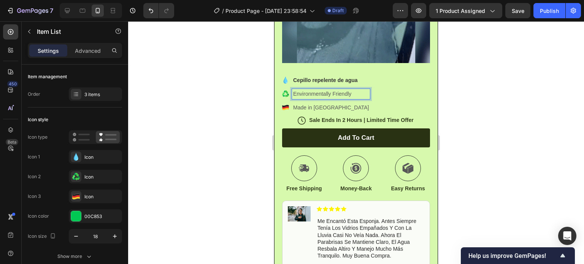
click at [294, 99] on div "Environmentally Friendly" at bounding box center [331, 94] width 78 height 10
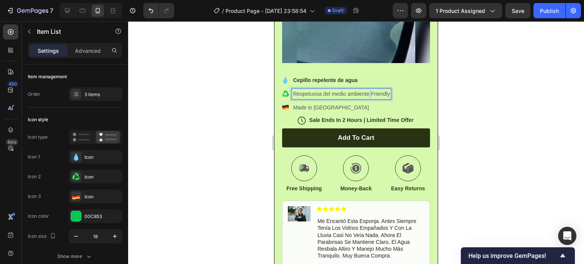
drag, startPoint x: 370, startPoint y: 99, endPoint x: 374, endPoint y: 99, distance: 4.6
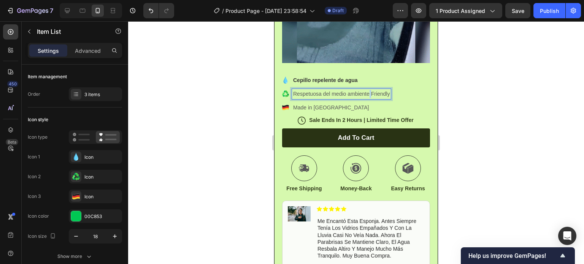
click at [374, 98] on p "Respetuosa del medio ambiente Friendly" at bounding box center [341, 94] width 97 height 8
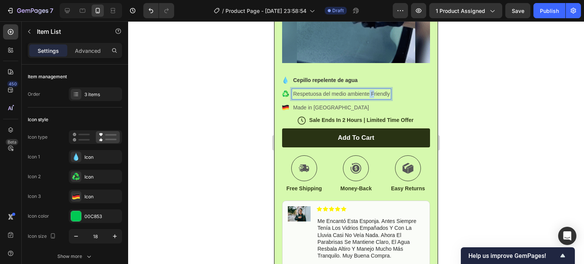
click at [374, 98] on p "Respetuosa del medio ambiente Friendly" at bounding box center [341, 94] width 97 height 8
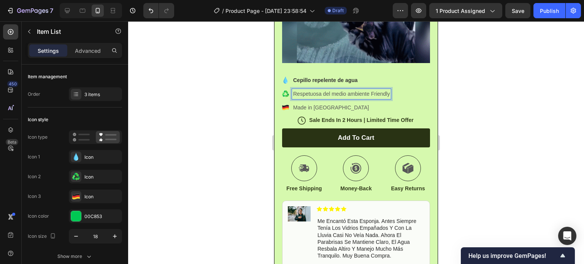
click at [372, 98] on p "Respetuosa del medio ambiente Friendly" at bounding box center [341, 94] width 97 height 8
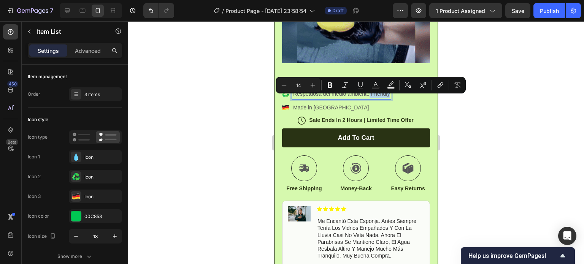
drag, startPoint x: 370, startPoint y: 100, endPoint x: 404, endPoint y: 100, distance: 34.2
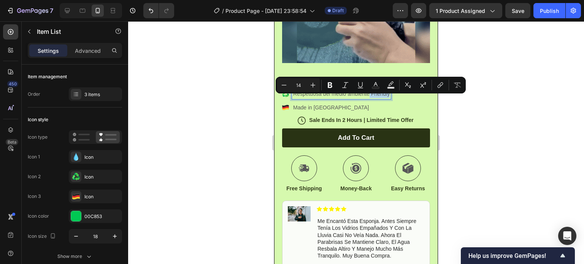
click at [404, 100] on div "‎ Cepillo repelente de agua Respetuosa del medio ambiente Friendly Made in [GEO…" at bounding box center [356, 94] width 148 height 38
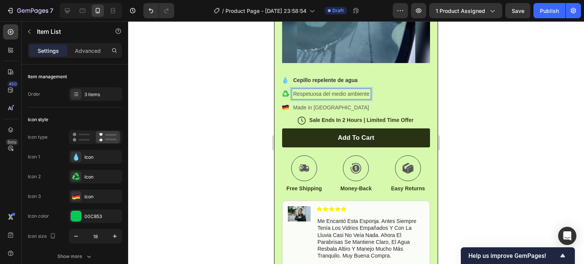
click at [383, 99] on div "‎ Cepillo repelente de agua Respetuosa del medio ambiente Made in [GEOGRAPHIC_D…" at bounding box center [356, 94] width 148 height 38
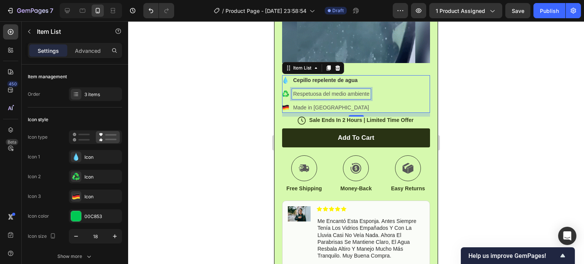
click at [359, 97] on p "Respetuosa del medio ambiente" at bounding box center [331, 94] width 76 height 8
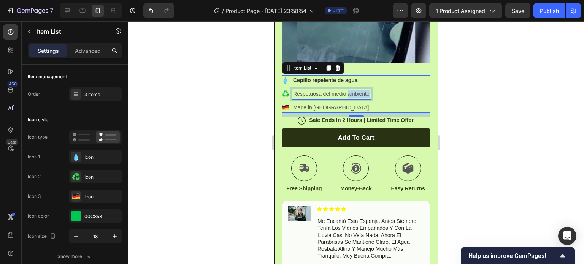
click at [358, 97] on p "Respetuosa del medio ambiente" at bounding box center [331, 94] width 76 height 8
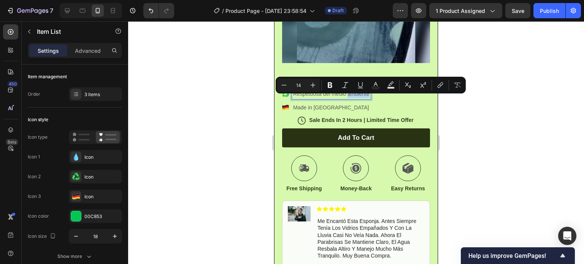
click at [362, 98] on p "Respetuosa del medio ambiente" at bounding box center [331, 94] width 76 height 8
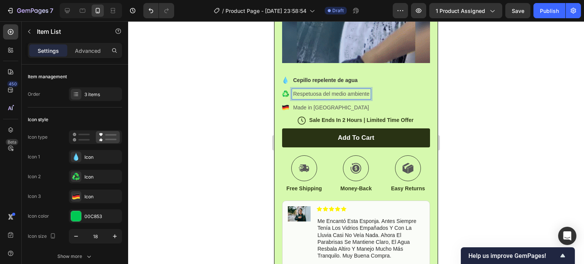
click at [309, 98] on p "Respetuosa del medio ambiente" at bounding box center [331, 94] width 76 height 8
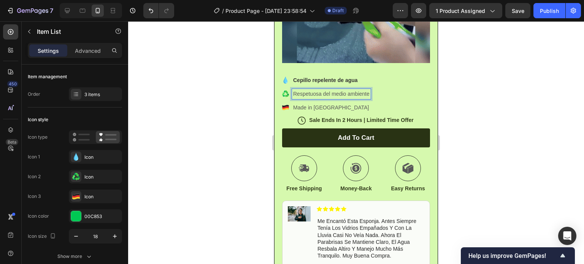
click at [340, 98] on p "Respetuosa del medio ambiente" at bounding box center [331, 94] width 76 height 8
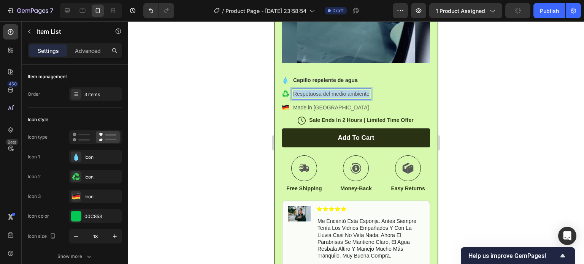
drag, startPoint x: 292, startPoint y: 97, endPoint x: 367, endPoint y: 105, distance: 75.7
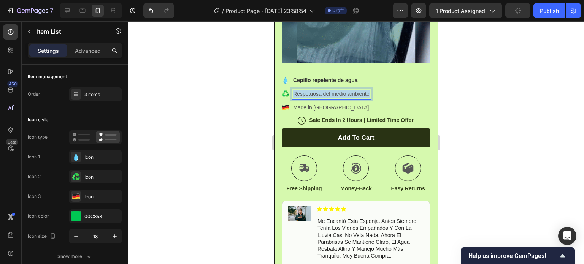
click at [371, 102] on div "‎ Cepillo repelente de agua Respetuosa del medio ambiente Made in [GEOGRAPHIC_D…" at bounding box center [356, 94] width 148 height 38
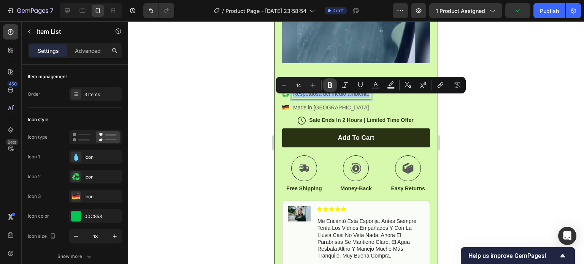
click at [332, 87] on icon "Editor contextual toolbar" at bounding box center [330, 86] width 5 height 6
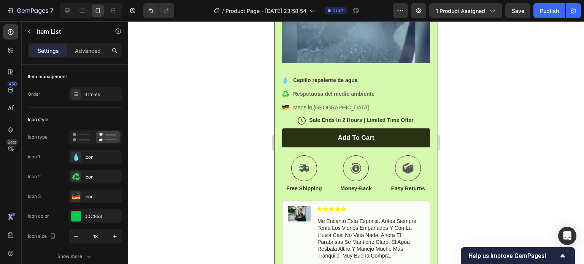
click at [348, 97] on strong "Respetuosa del medio ambiente" at bounding box center [333, 94] width 81 height 6
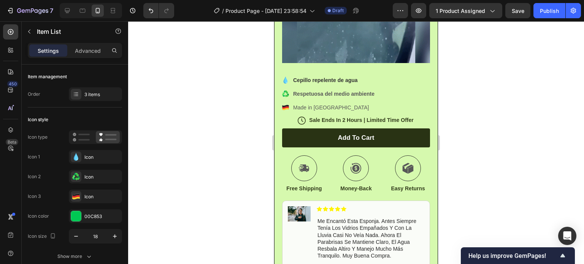
click at [293, 96] on div "Respetuosa del medio ambiente" at bounding box center [334, 94] width 84 height 10
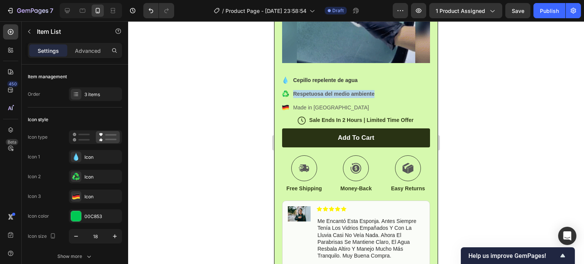
drag, startPoint x: 293, startPoint y: 97, endPoint x: 373, endPoint y: 103, distance: 80.5
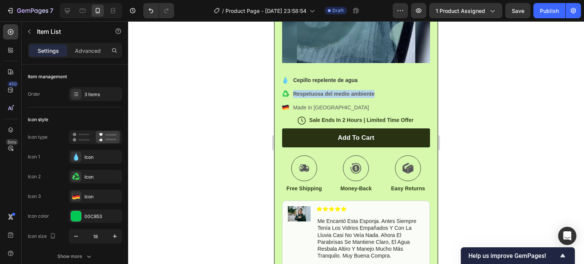
click at [373, 98] on p "Respetuosa del medio ambiente" at bounding box center [333, 94] width 81 height 8
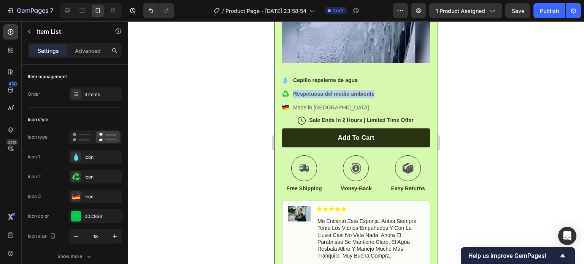
click at [367, 97] on strong "Respetuosa del medio ambiente" at bounding box center [333, 94] width 81 height 6
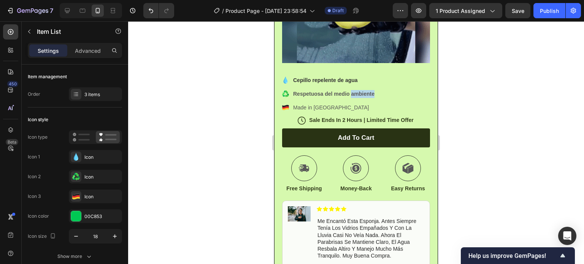
click at [367, 97] on strong "Respetuosa del medio ambiente" at bounding box center [333, 94] width 81 height 6
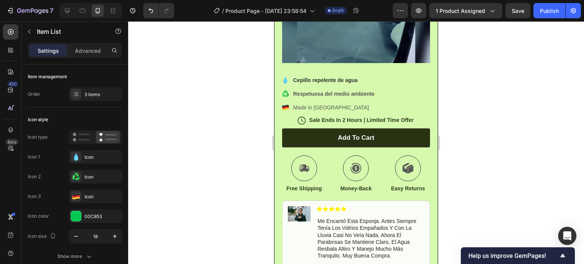
click at [324, 95] on div "Respetuosa del medio ambiente" at bounding box center [334, 94] width 84 height 10
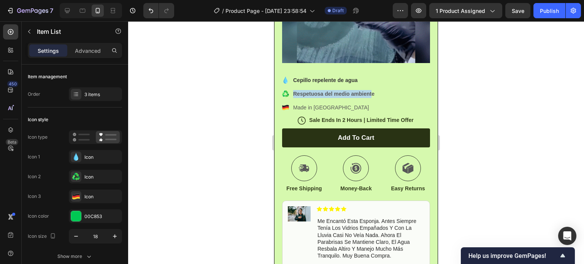
drag, startPoint x: 293, startPoint y: 99, endPoint x: 372, endPoint y: 104, distance: 78.9
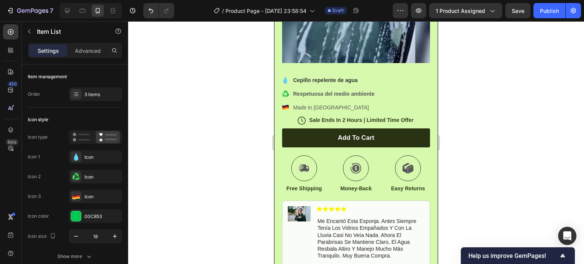
click at [374, 99] on div "Respetuosa del medio ambiente" at bounding box center [334, 94] width 84 height 10
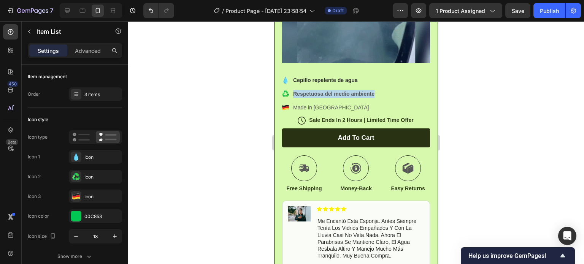
drag, startPoint x: 374, startPoint y: 102, endPoint x: 294, endPoint y: 101, distance: 80.7
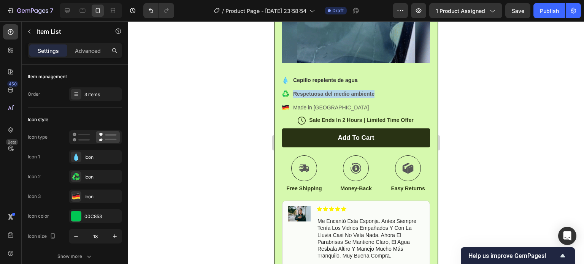
click at [294, 99] on div "Respetuosa del medio ambiente" at bounding box center [334, 94] width 84 height 10
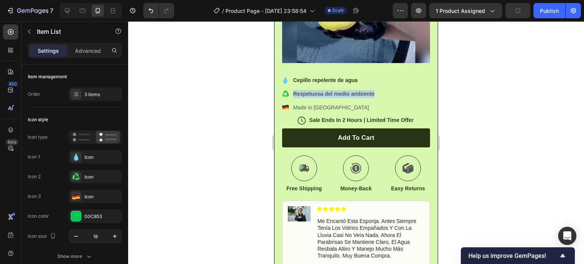
click at [318, 97] on strong "Respetuosa del medio ambiente" at bounding box center [333, 94] width 81 height 6
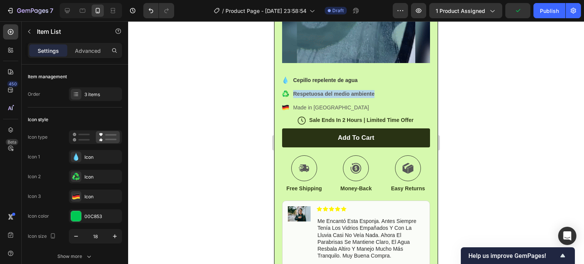
drag, startPoint x: 293, startPoint y: 101, endPoint x: 374, endPoint y: 103, distance: 81.1
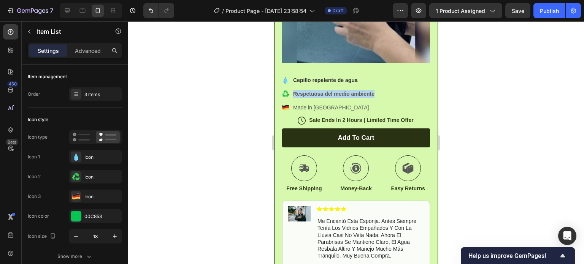
click at [360, 97] on strong "Respetuosa del medio ambiente" at bounding box center [333, 94] width 81 height 6
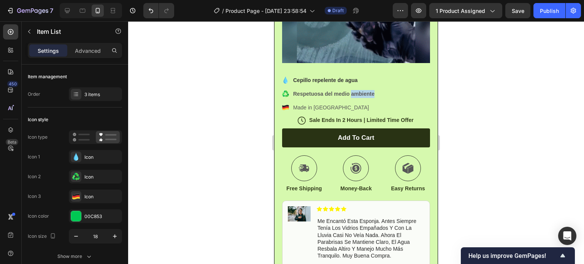
click at [360, 97] on strong "Respetuosa del medio ambiente" at bounding box center [333, 94] width 81 height 6
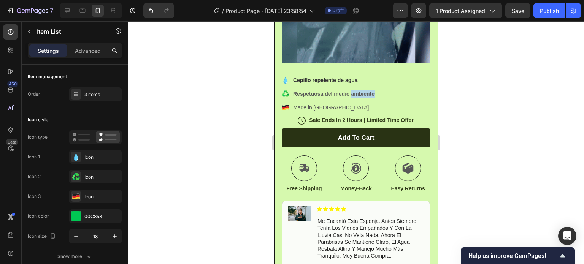
click at [361, 97] on strong "Respetuosa del medio ambiente" at bounding box center [333, 94] width 81 height 6
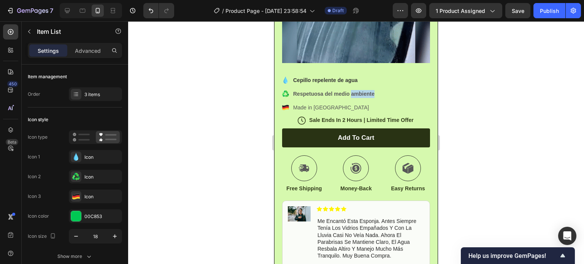
click at [361, 97] on strong "Respetuosa del medio ambiente" at bounding box center [333, 94] width 81 height 6
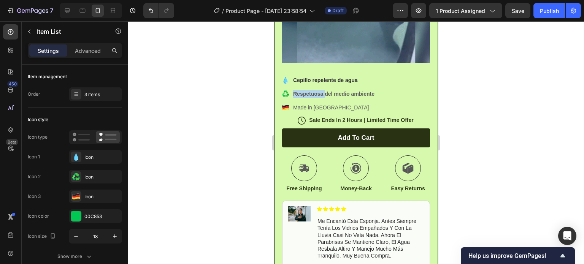
click at [294, 97] on strong "Respetuosa del medio ambiente" at bounding box center [333, 94] width 81 height 6
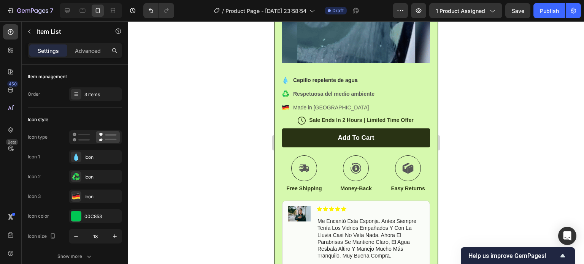
drag, startPoint x: 294, startPoint y: 100, endPoint x: 363, endPoint y: 99, distance: 68.5
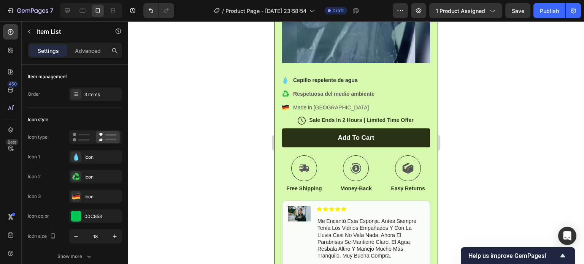
click at [363, 97] on strong "Respetuosa del medio ambiente" at bounding box center [333, 94] width 81 height 6
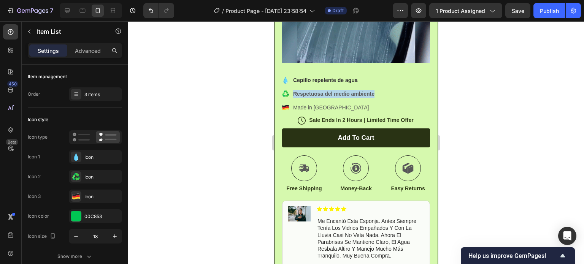
drag, startPoint x: 373, startPoint y: 100, endPoint x: 293, endPoint y: 104, distance: 80.0
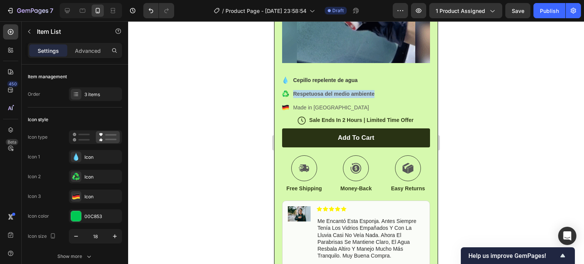
click at [293, 99] on div "Respetuosa del medio ambiente" at bounding box center [334, 94] width 84 height 10
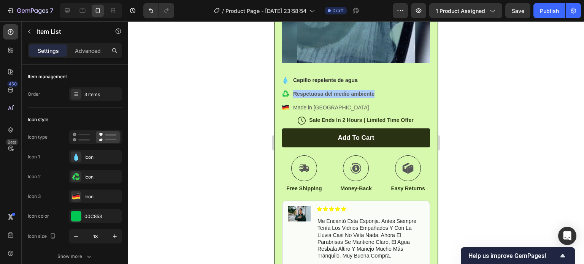
drag, startPoint x: 27, startPoint y: 78, endPoint x: 501, endPoint y: 59, distance: 474.4
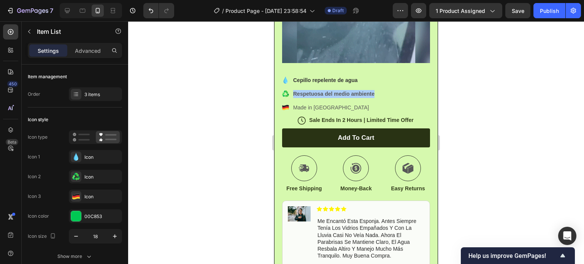
click at [502, 58] on div at bounding box center [356, 142] width 456 height 243
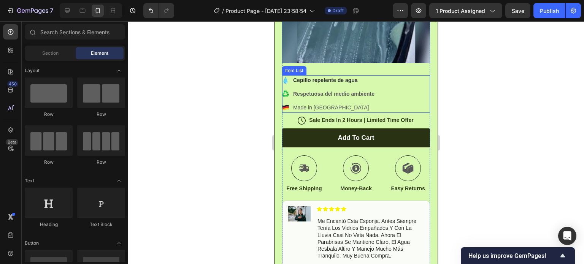
click at [328, 97] on strong "Respetuosa del medio ambiente" at bounding box center [333, 94] width 81 height 6
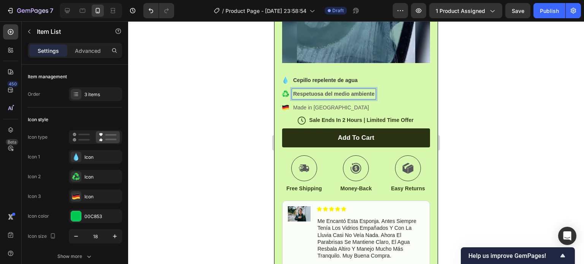
click at [327, 97] on strong "Respetuosa del medio ambiente" at bounding box center [333, 94] width 81 height 6
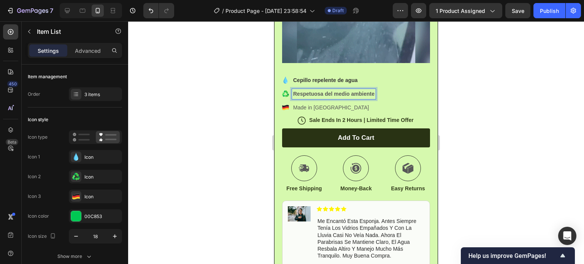
click at [337, 97] on strong "Respetuosa del medio ambiente" at bounding box center [333, 94] width 81 height 6
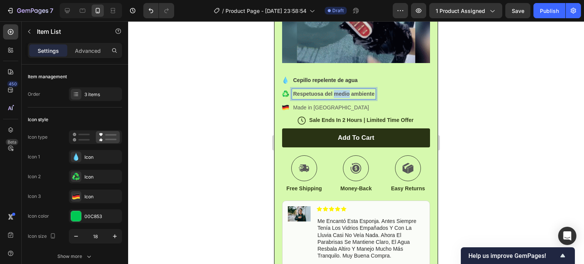
click at [338, 97] on strong "Respetuosa del medio ambiente" at bounding box center [333, 94] width 81 height 6
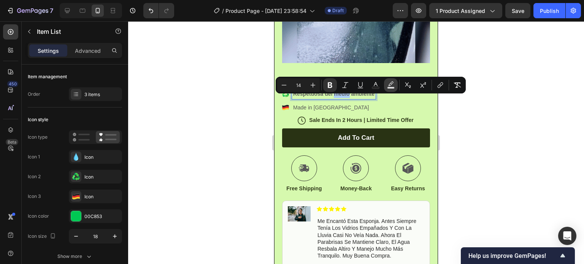
click at [393, 84] on icon "Editor contextual toolbar" at bounding box center [391, 85] width 8 height 8
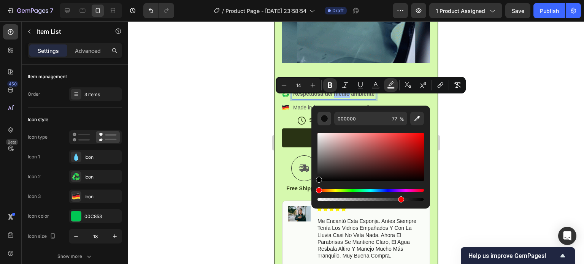
click at [325, 119] on div "Editor contextual toolbar" at bounding box center [325, 119] width 8 height 8
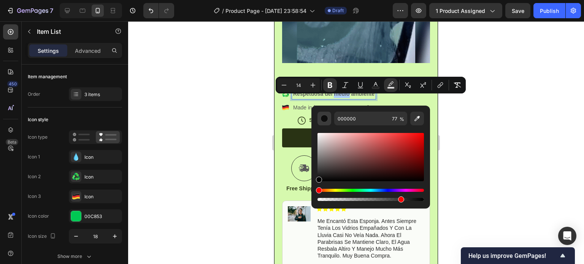
click at [325, 118] on div "Editor contextual toolbar" at bounding box center [325, 119] width 8 height 8
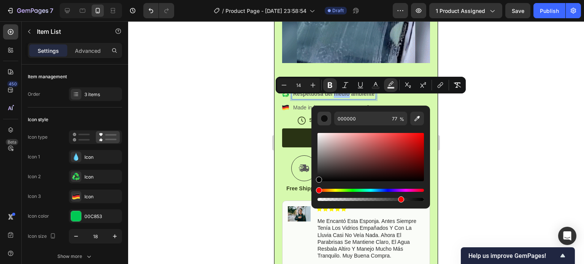
click at [327, 117] on div "Editor contextual toolbar" at bounding box center [325, 119] width 8 height 8
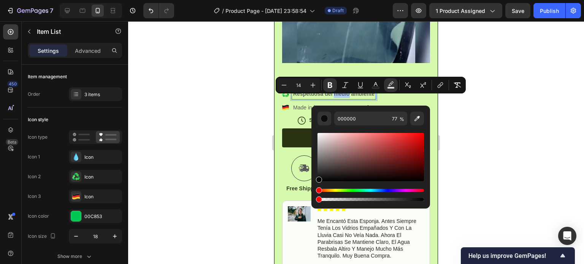
drag, startPoint x: 385, startPoint y: 198, endPoint x: 318, endPoint y: 193, distance: 67.5
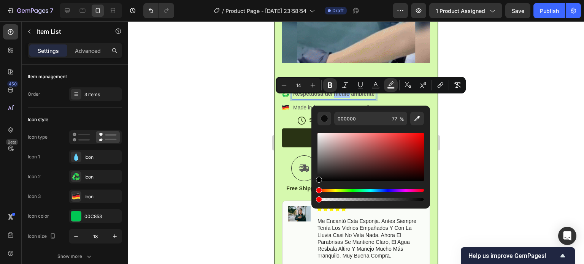
click at [314, 196] on div "000000 77 %" at bounding box center [371, 154] width 119 height 97
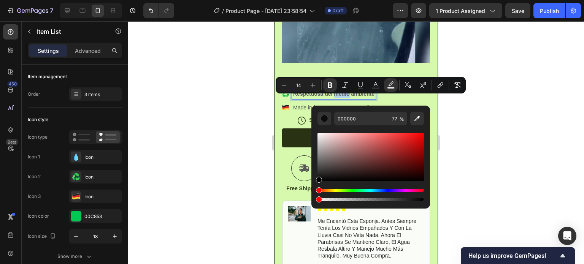
type input "0"
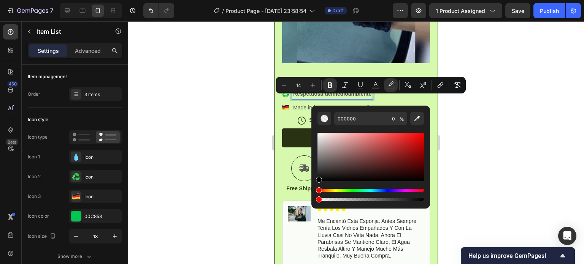
click at [482, 141] on div at bounding box center [356, 142] width 456 height 243
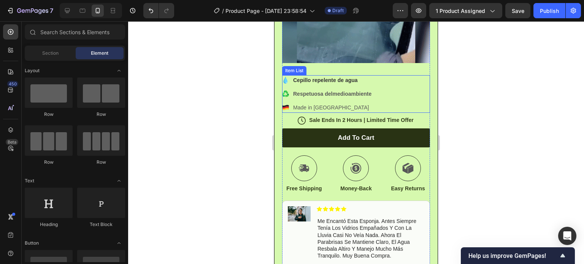
click at [326, 97] on strong "Respetuosa del" at bounding box center [312, 94] width 39 height 6
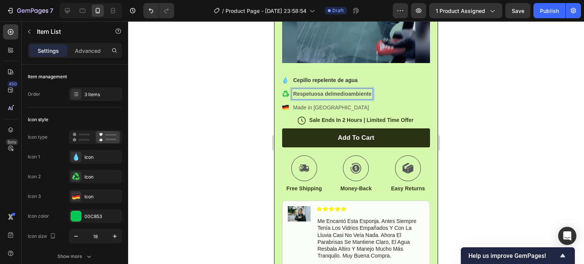
drag, startPoint x: 292, startPoint y: 98, endPoint x: 371, endPoint y: 103, distance: 79.3
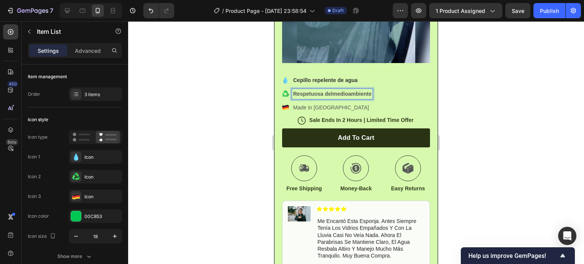
click at [376, 102] on div "‎ Cepillo repelente de agua Respetuosa del medio ambiente Made in [GEOGRAPHIC_D…" at bounding box center [356, 94] width 148 height 38
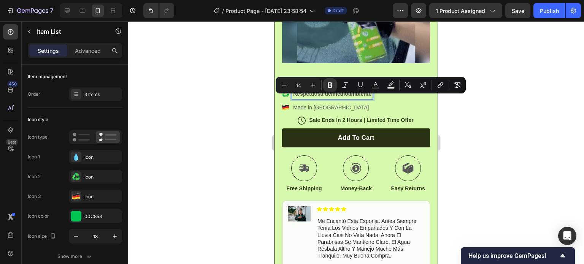
drag, startPoint x: 84, startPoint y: 80, endPoint x: 518, endPoint y: 49, distance: 434.8
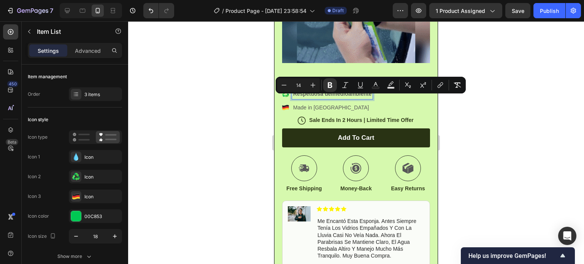
click at [533, 39] on div at bounding box center [356, 142] width 456 height 243
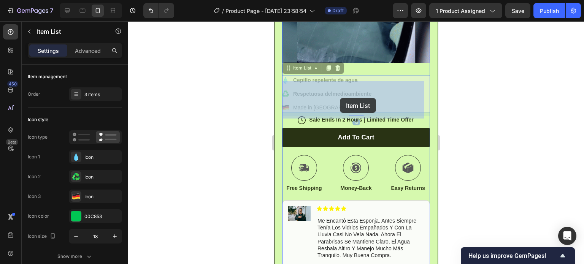
drag, startPoint x: 312, startPoint y: 102, endPoint x: 327, endPoint y: 101, distance: 14.9
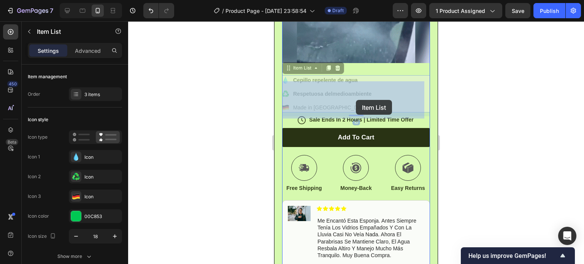
drag, startPoint x: 289, startPoint y: 98, endPoint x: 360, endPoint y: 100, distance: 71.2
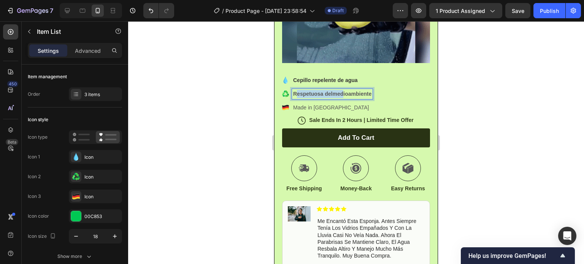
drag, startPoint x: 295, startPoint y: 99, endPoint x: 312, endPoint y: 103, distance: 17.5
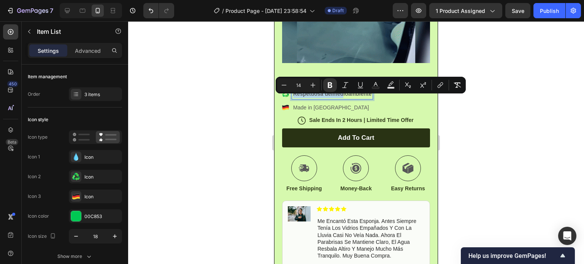
drag, startPoint x: 293, startPoint y: 99, endPoint x: 373, endPoint y: 103, distance: 79.6
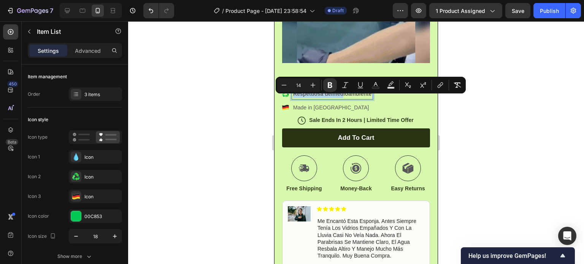
click at [372, 98] on p "Respetuosa del medio ambiente" at bounding box center [332, 94] width 78 height 8
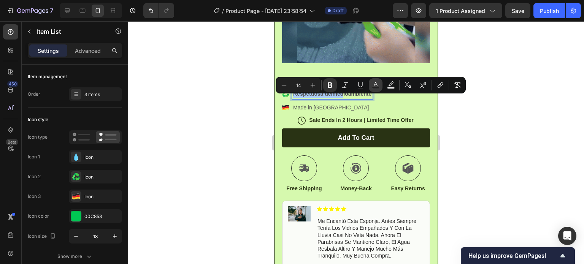
click at [376, 85] on icon "Editor contextual toolbar" at bounding box center [376, 85] width 8 height 8
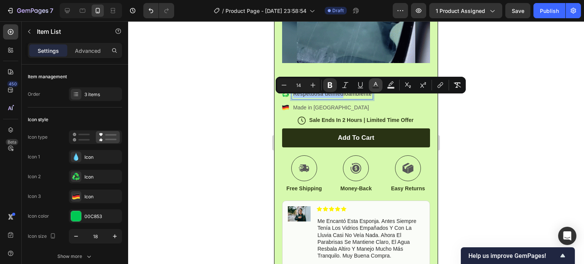
type input "575757"
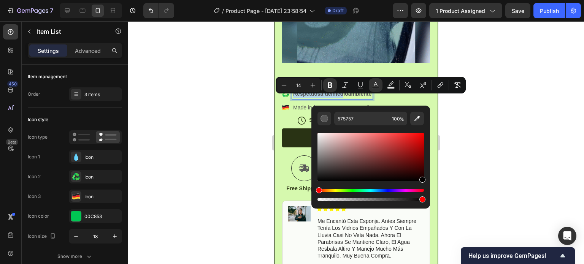
drag, startPoint x: 322, startPoint y: 167, endPoint x: 425, endPoint y: 181, distance: 104.4
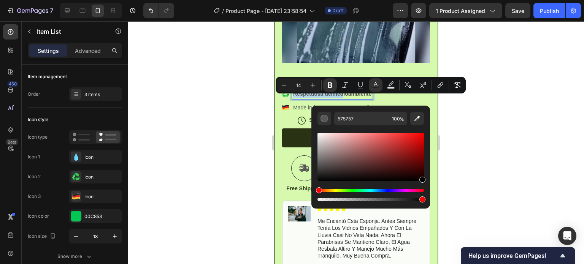
click at [425, 181] on div "Editor contextual toolbar" at bounding box center [423, 180] width 6 height 6
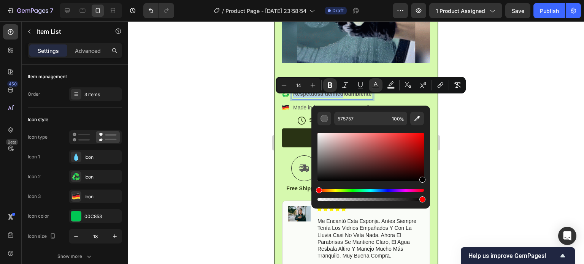
type input "020000"
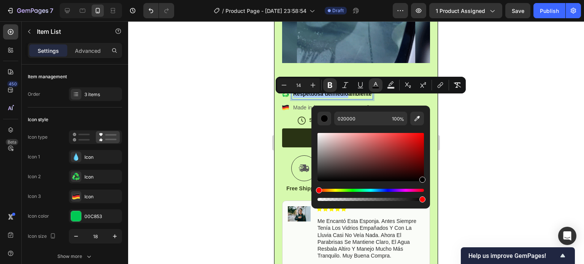
drag, startPoint x: 506, startPoint y: 130, endPoint x: 501, endPoint y: 135, distance: 7.0
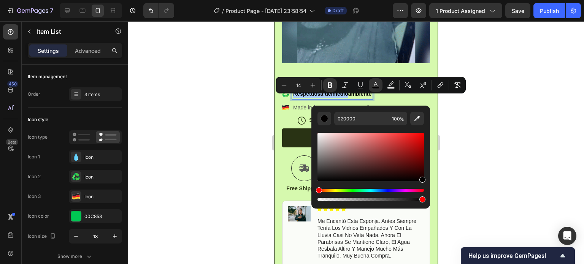
click at [504, 131] on div at bounding box center [356, 142] width 456 height 243
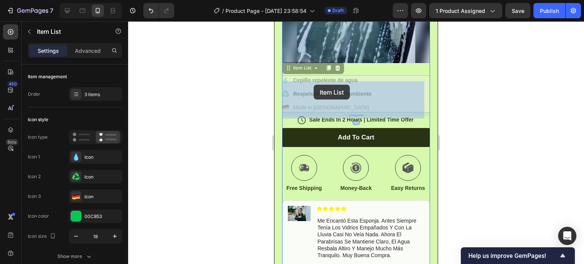
drag, startPoint x: 294, startPoint y: 87, endPoint x: 300, endPoint y: 86, distance: 6.5
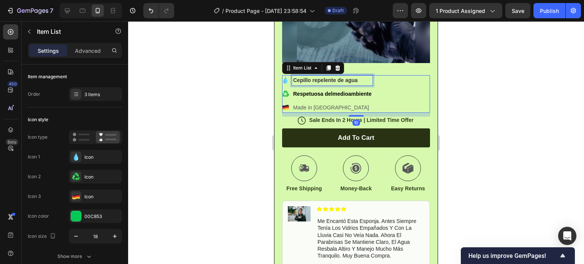
drag, startPoint x: 297, startPoint y: 88, endPoint x: 294, endPoint y: 91, distance: 4.0
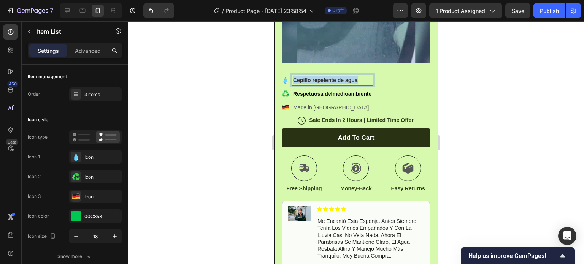
drag, startPoint x: 294, startPoint y: 88, endPoint x: 355, endPoint y: 93, distance: 61.9
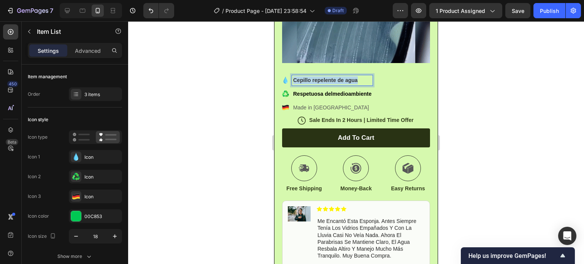
click at [356, 83] on strong "Cepillo repelente de agua" at bounding box center [325, 80] width 65 height 6
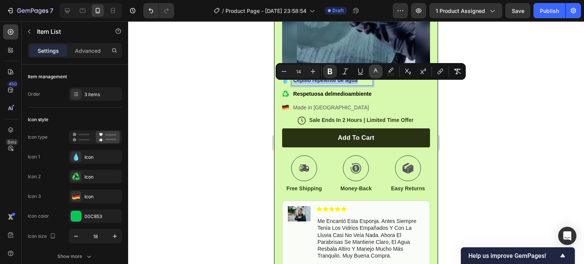
click at [379, 74] on button "color" at bounding box center [376, 72] width 14 height 14
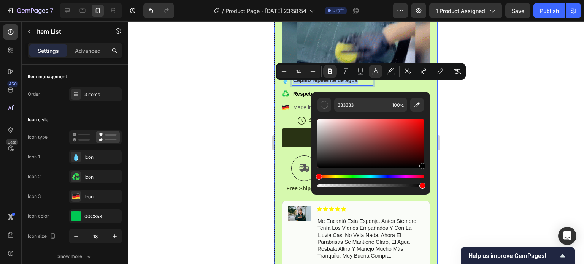
drag, startPoint x: 595, startPoint y: 182, endPoint x: 431, endPoint y: 177, distance: 164.8
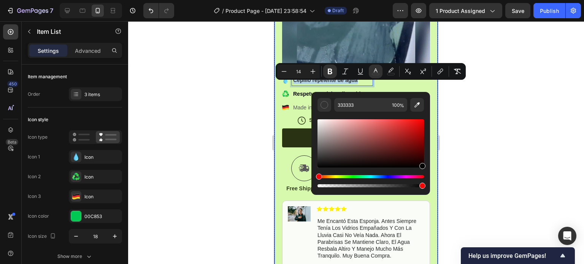
type input "000000"
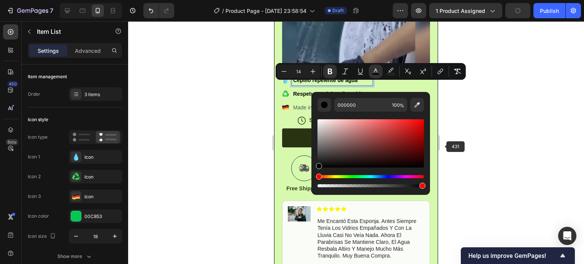
click at [488, 126] on div at bounding box center [356, 142] width 456 height 243
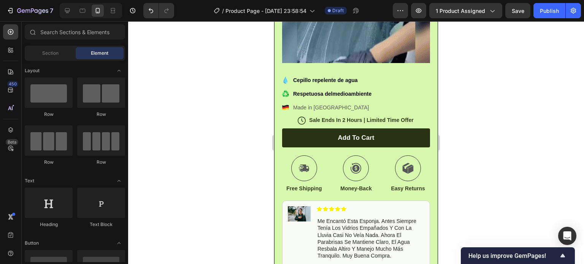
click at [504, 111] on div at bounding box center [356, 142] width 456 height 243
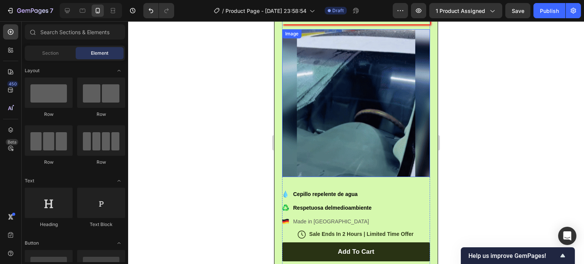
scroll to position [220, 0]
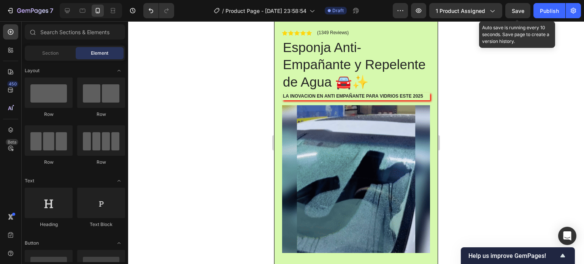
click at [512, 12] on button "Save" at bounding box center [518, 10] width 25 height 15
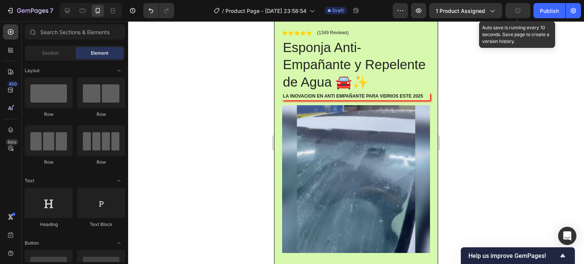
click at [517, 13] on icon "button" at bounding box center [518, 10] width 7 height 7
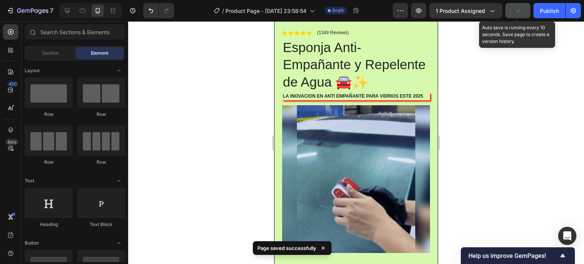
click at [516, 9] on icon "button" at bounding box center [518, 11] width 8 height 8
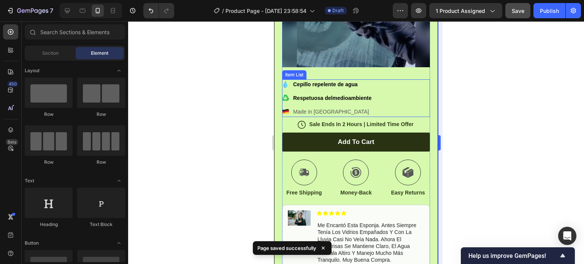
scroll to position [410, 0]
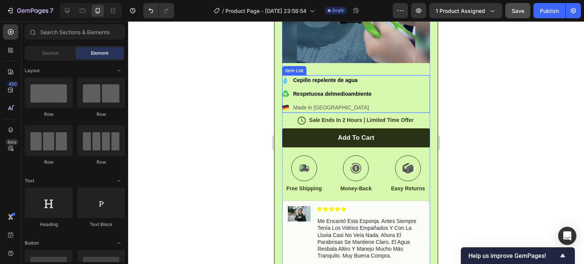
click at [315, 111] on p "Made in [GEOGRAPHIC_DATA]" at bounding box center [332, 108] width 78 height 8
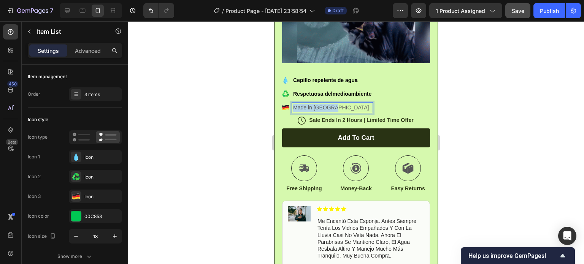
drag, startPoint x: 294, startPoint y: 114, endPoint x: 336, endPoint y: 116, distance: 42.7
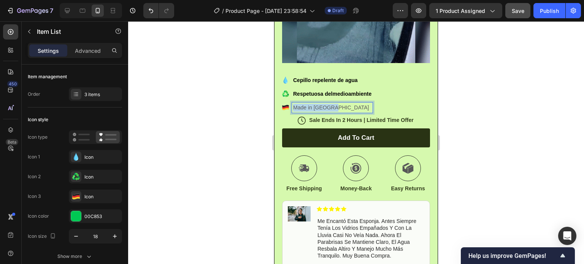
click at [336, 112] on p "Made in [GEOGRAPHIC_DATA]" at bounding box center [332, 108] width 78 height 8
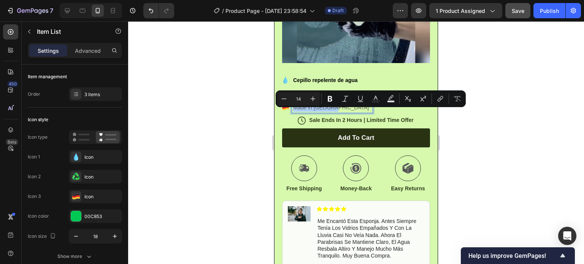
click at [453, 118] on div at bounding box center [356, 142] width 456 height 243
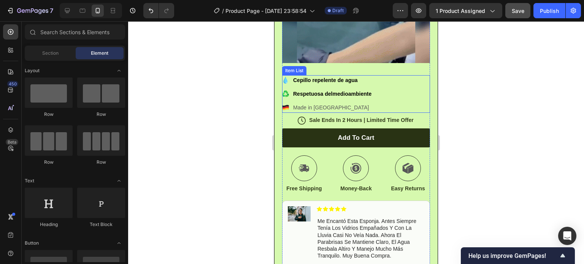
click at [294, 112] on p "Made in [GEOGRAPHIC_DATA]" at bounding box center [332, 108] width 78 height 8
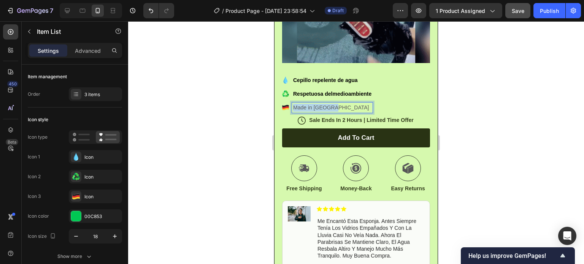
drag, startPoint x: 339, startPoint y: 113, endPoint x: 293, endPoint y: 114, distance: 46.4
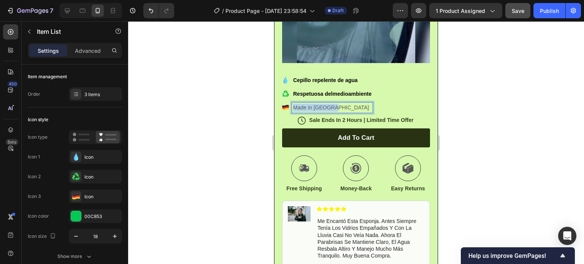
click at [293, 112] on p "Made in [GEOGRAPHIC_DATA]" at bounding box center [332, 108] width 78 height 8
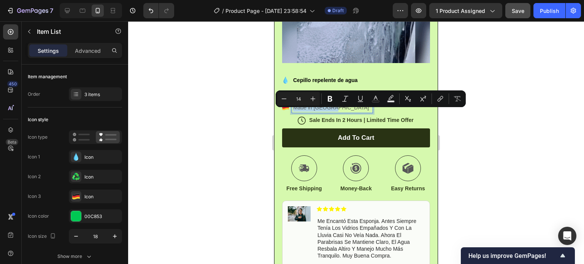
copy p "Made in [GEOGRAPHIC_DATA]"
